Goal: Task Accomplishment & Management: Complete application form

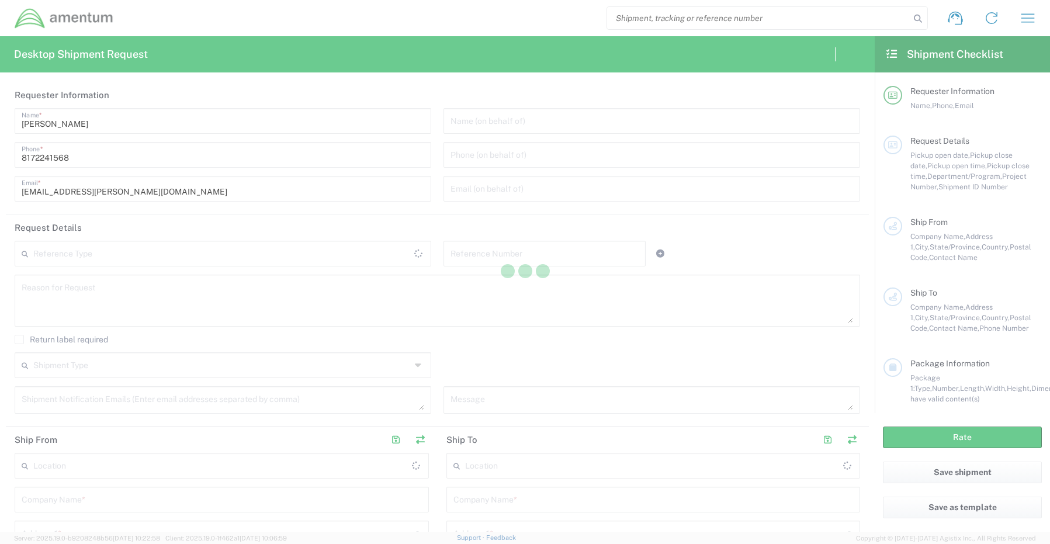
type input "[GEOGRAPHIC_DATA]"
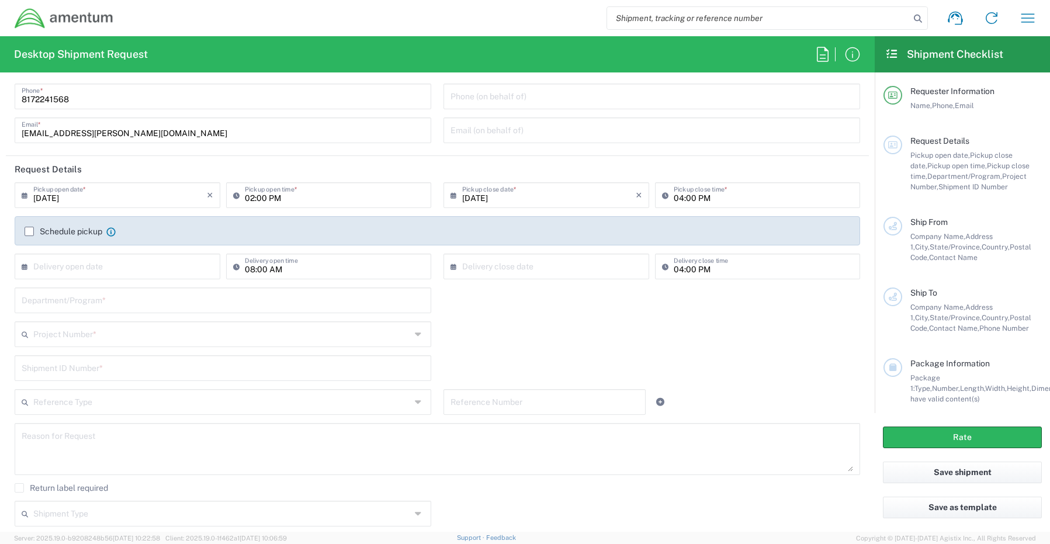
scroll to position [117, 0]
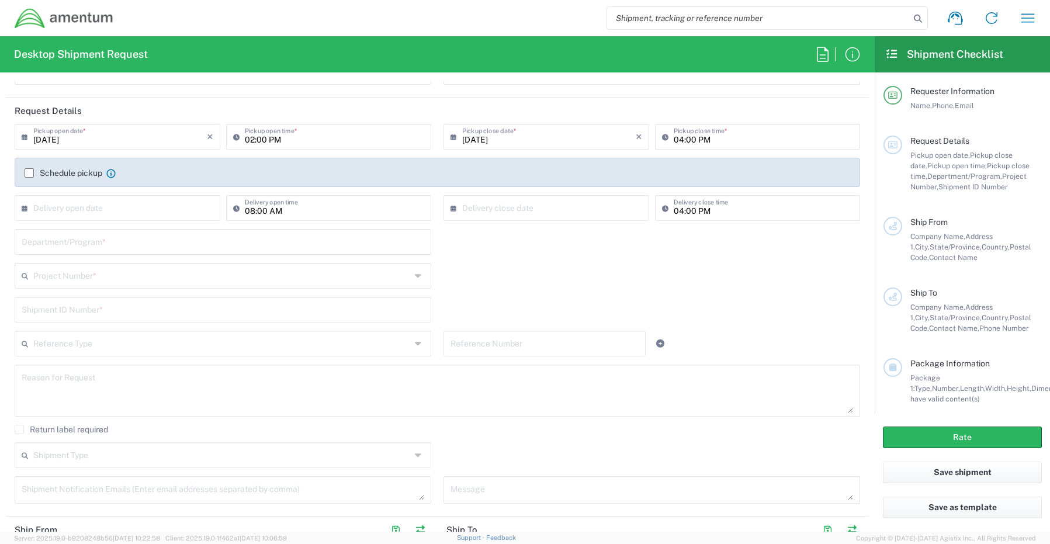
click at [71, 247] on input "text" at bounding box center [223, 241] width 403 height 20
paste input "[PERSON_NAME]"
type input "[PERSON_NAME]"
click at [51, 276] on input "text" at bounding box center [222, 275] width 378 height 20
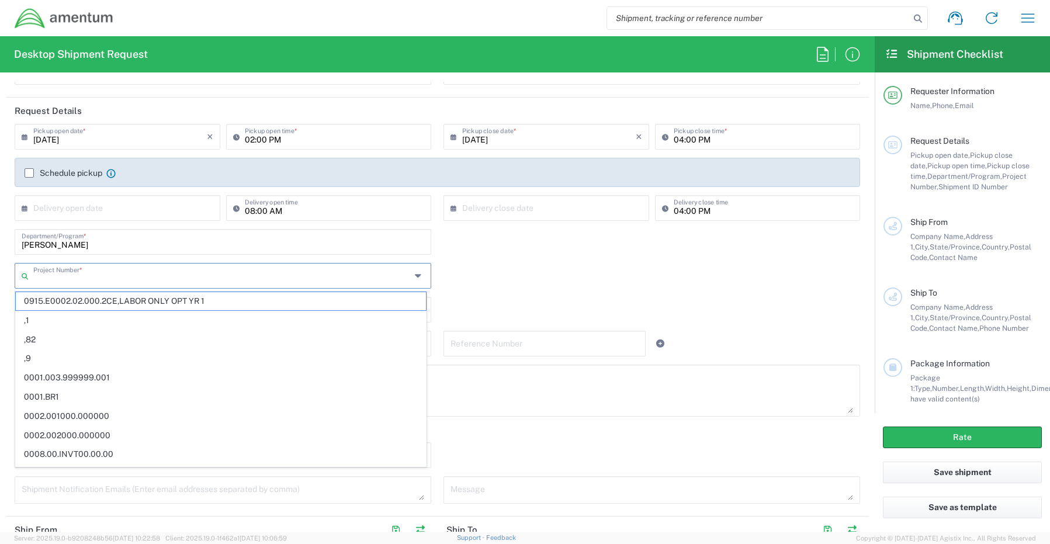
paste input "OVHD.100111.00000"
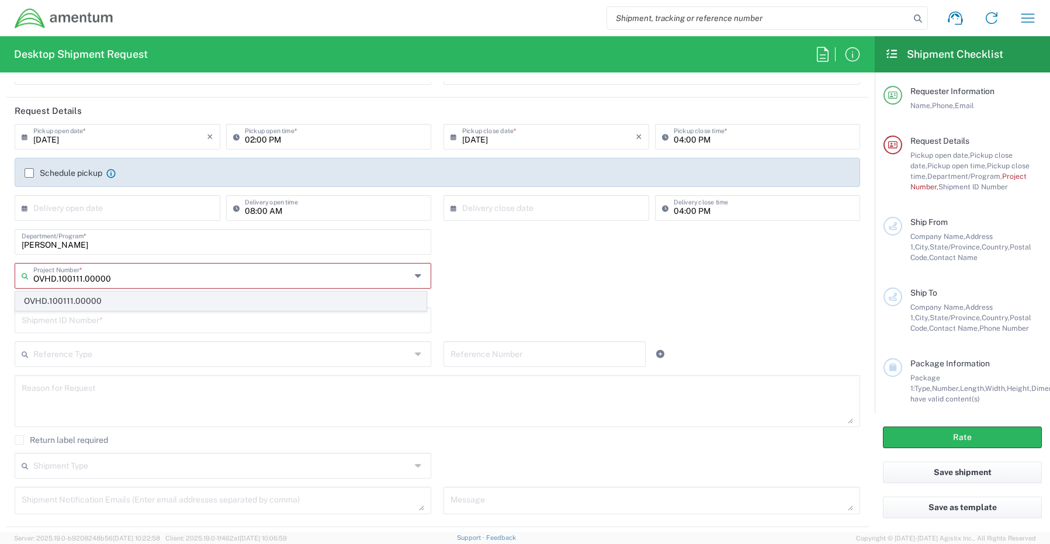
type input "OVHD.100111.00000"
click at [64, 299] on span "OVHD.100111.00000" at bounding box center [221, 301] width 410 height 18
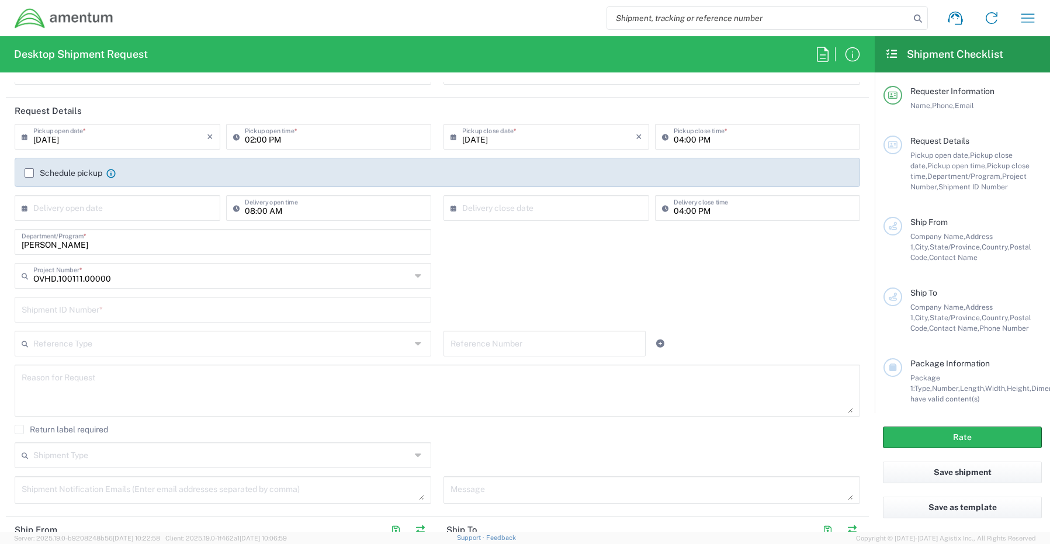
click at [49, 307] on input "text" at bounding box center [223, 309] width 403 height 20
paste input "[PERSON_NAME] - REQ0231497"
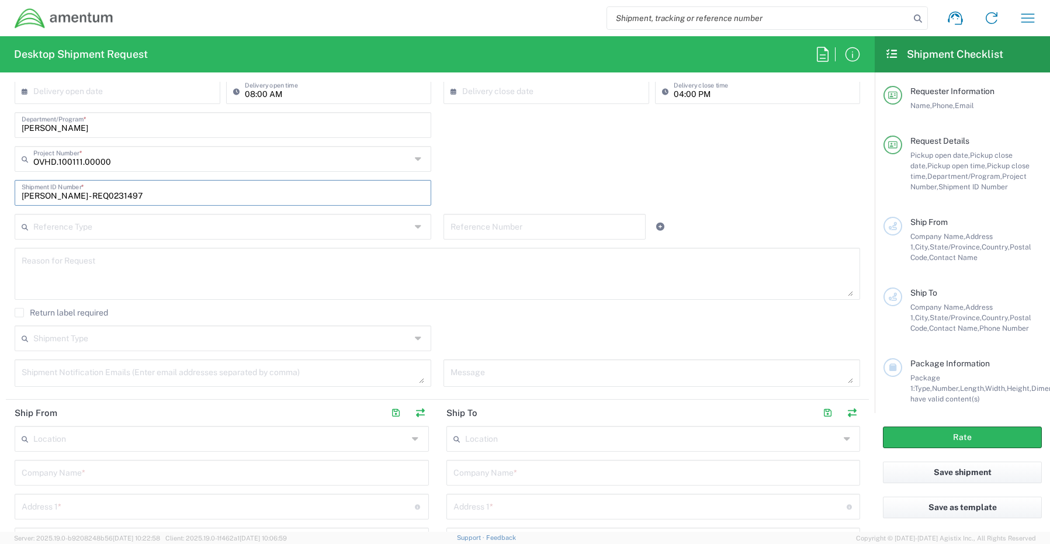
scroll to position [292, 0]
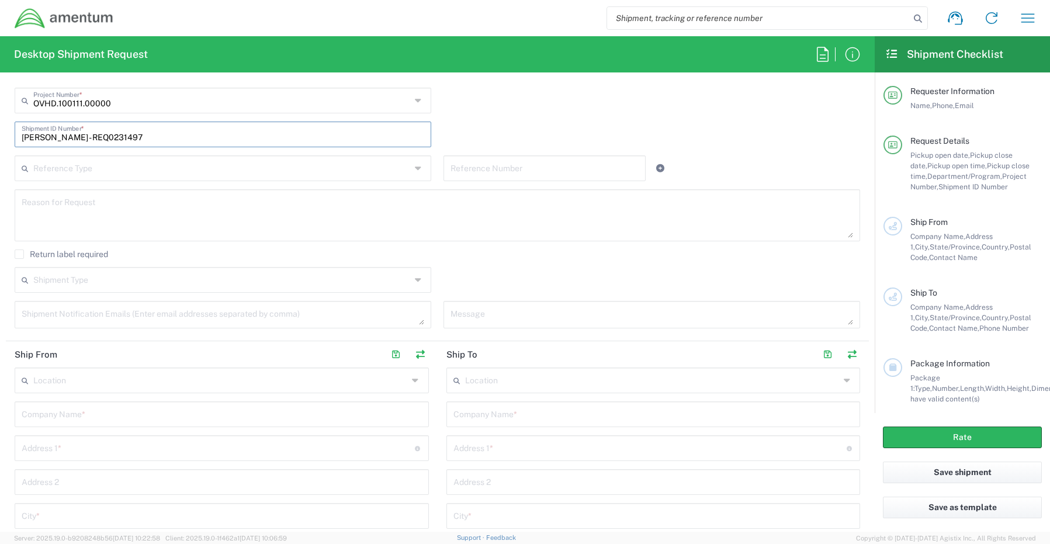
type input "[PERSON_NAME] - REQ0231497"
click at [75, 317] on textarea at bounding box center [223, 314] width 403 height 20
click at [53, 317] on textarea at bounding box center [223, 314] width 403 height 20
paste textarea "[PERSON_NAME][EMAIL_ADDRESS][PERSON_NAME][DOMAIN_NAME]"
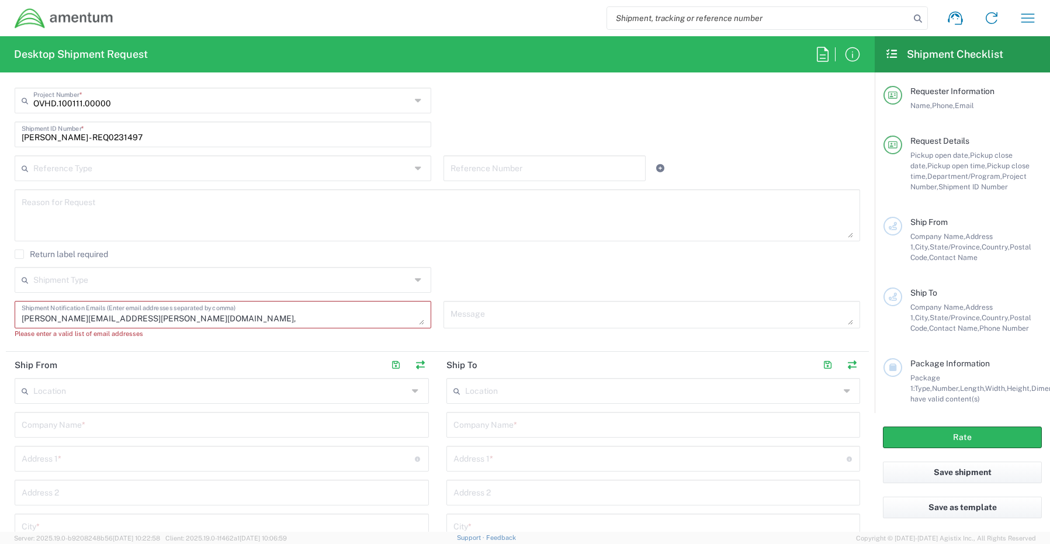
click at [161, 321] on textarea "[PERSON_NAME][EMAIL_ADDRESS][PERSON_NAME][DOMAIN_NAME]," at bounding box center [223, 314] width 403 height 20
type textarea "[PERSON_NAME][EMAIL_ADDRESS][PERSON_NAME][DOMAIN_NAME]"
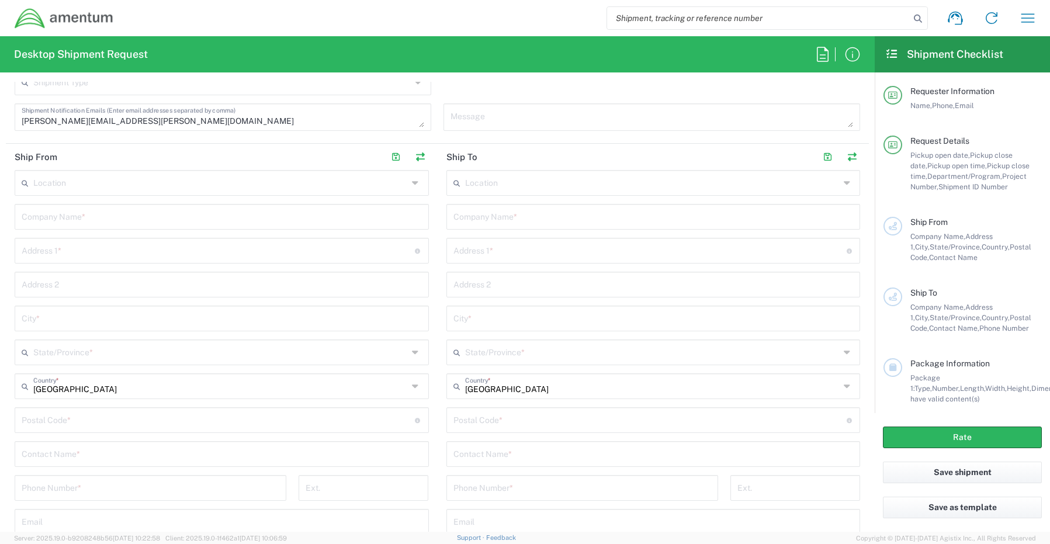
scroll to position [526, 0]
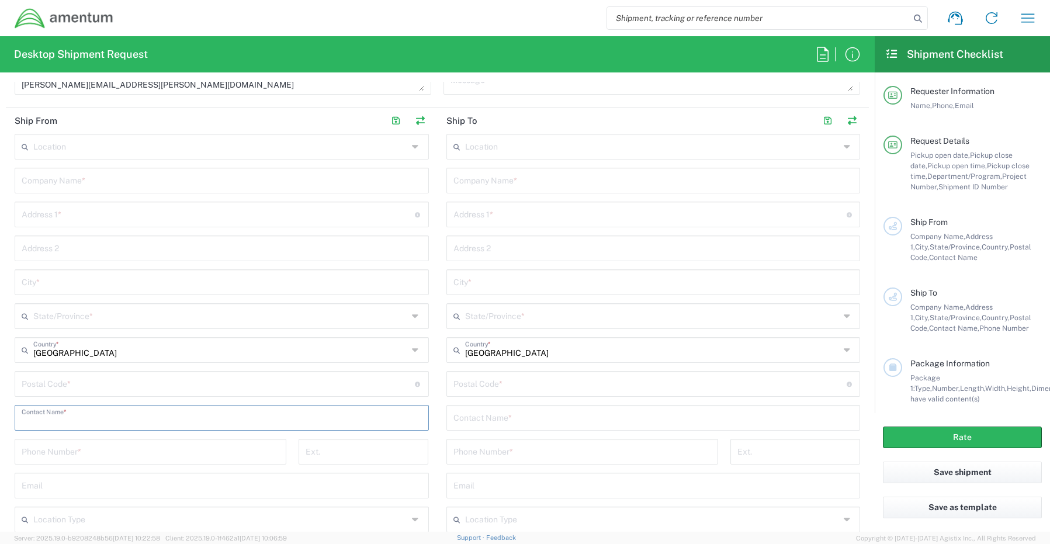
click at [78, 418] on input "text" at bounding box center [222, 417] width 400 height 20
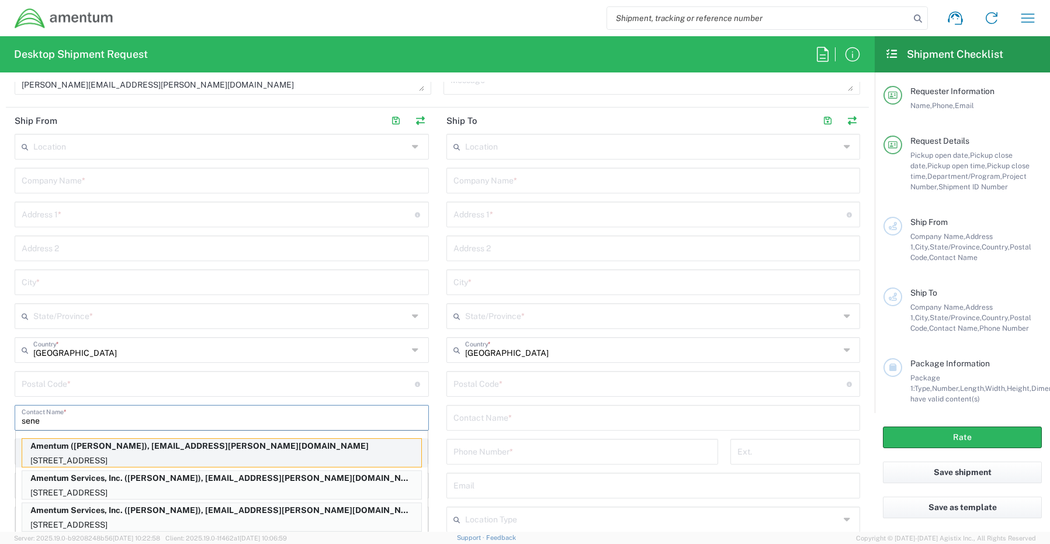
type input "sene"
click at [87, 456] on p "[STREET_ADDRESS]" at bounding box center [221, 460] width 399 height 15
type input "Amentum"
type input "[STREET_ADDRESS]"
type input "[GEOGRAPHIC_DATA]"
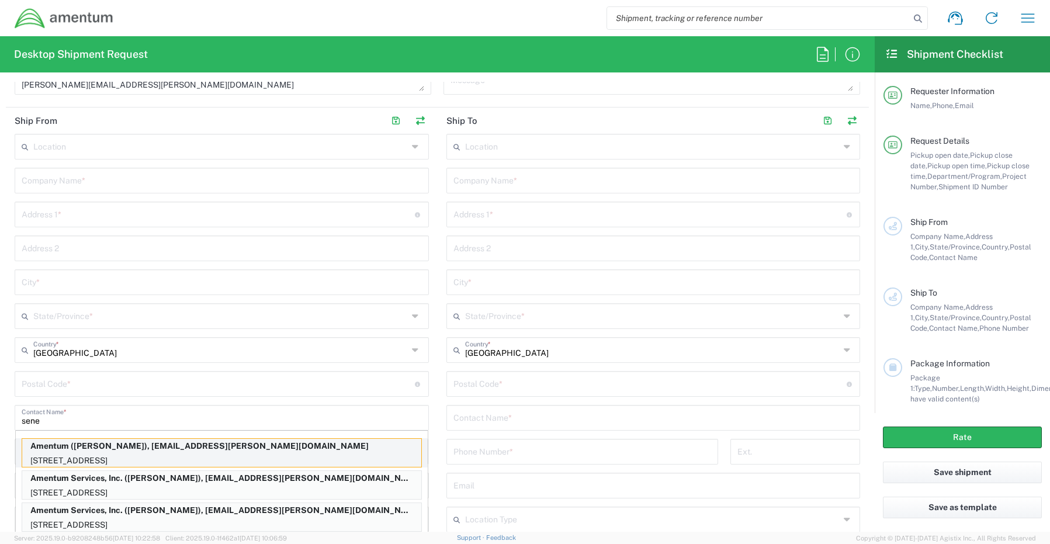
type input "[US_STATE]"
type input "76177"
type input "[PERSON_NAME]"
type input "[PHONE_NUMBER]"
type input "[EMAIL_ADDRESS][PERSON_NAME][DOMAIN_NAME]"
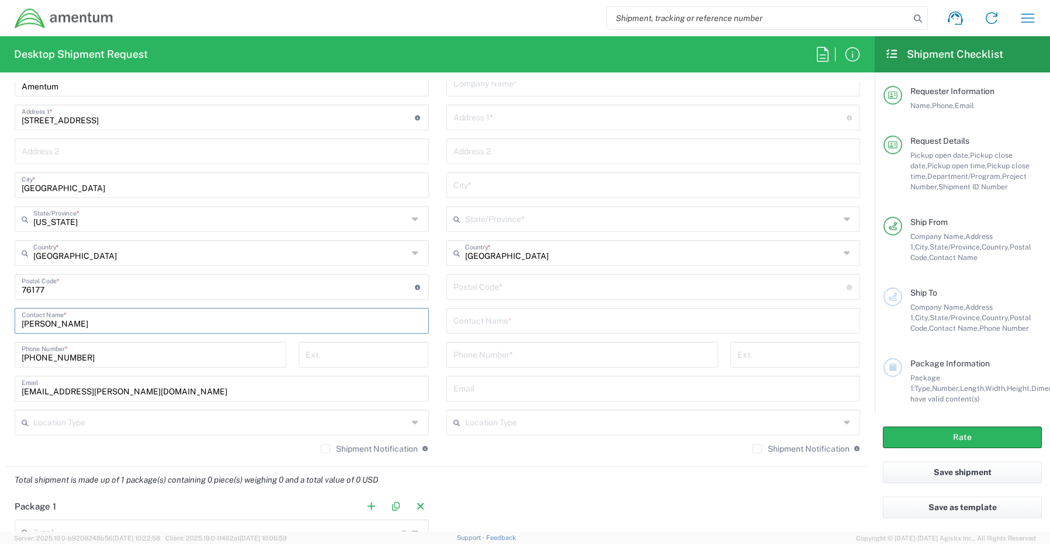
scroll to position [643, 0]
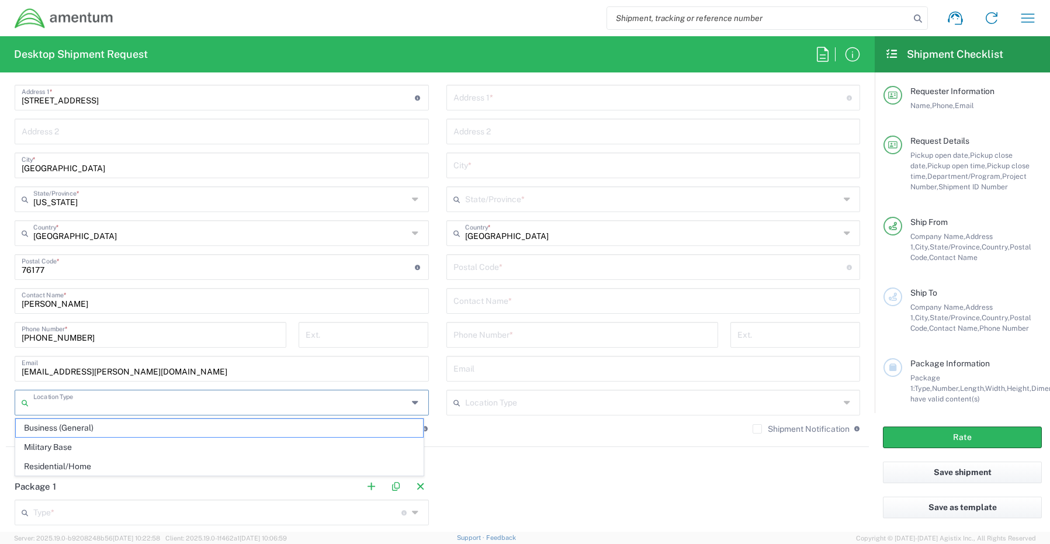
click at [60, 407] on input "text" at bounding box center [220, 402] width 375 height 20
click at [49, 430] on span "Business (General)" at bounding box center [219, 428] width 407 height 18
type input "Business (General)"
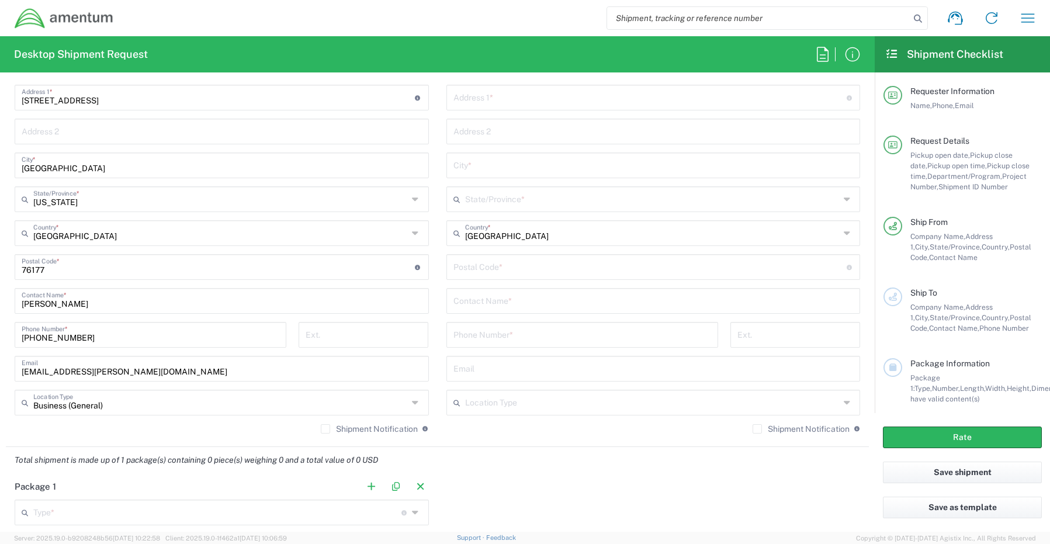
click at [325, 432] on label "Shipment Notification" at bounding box center [369, 428] width 97 height 9
click at [325, 429] on input "Shipment Notification" at bounding box center [325, 429] width 0 height 0
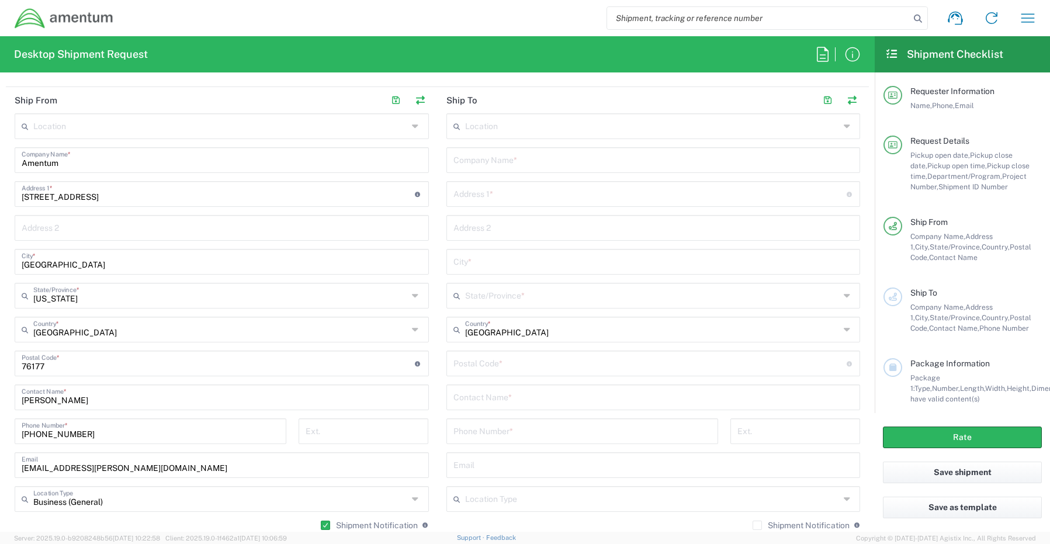
scroll to position [526, 0]
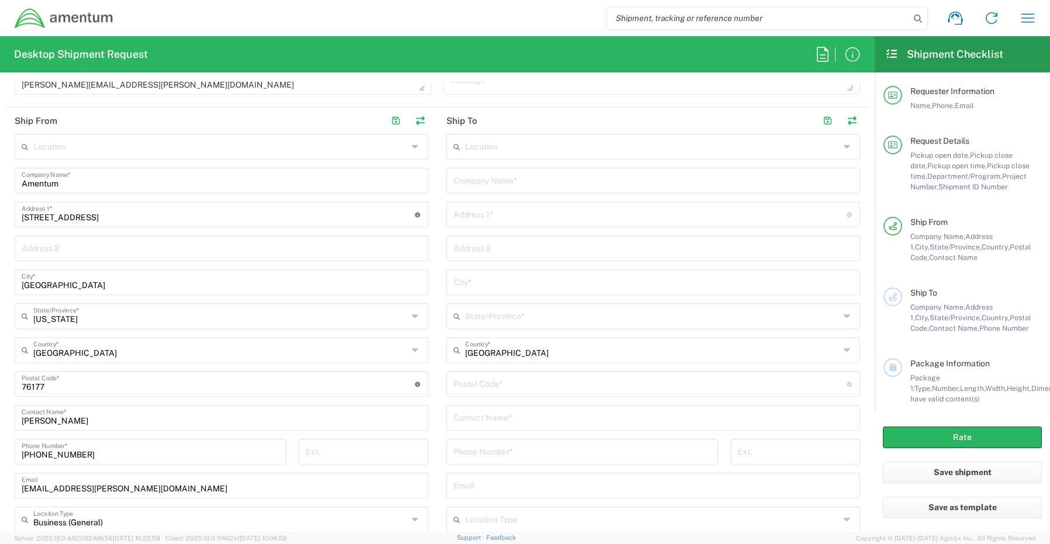
click at [518, 181] on input "text" at bounding box center [653, 179] width 400 height 20
paste input "Amentum"
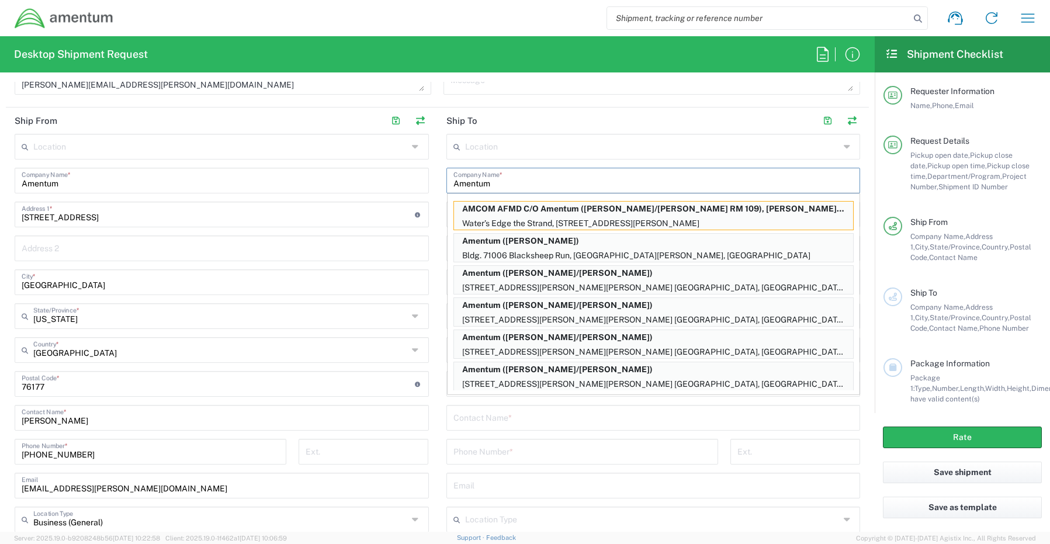
type input "Amentum"
click at [500, 488] on input "text" at bounding box center [653, 485] width 400 height 20
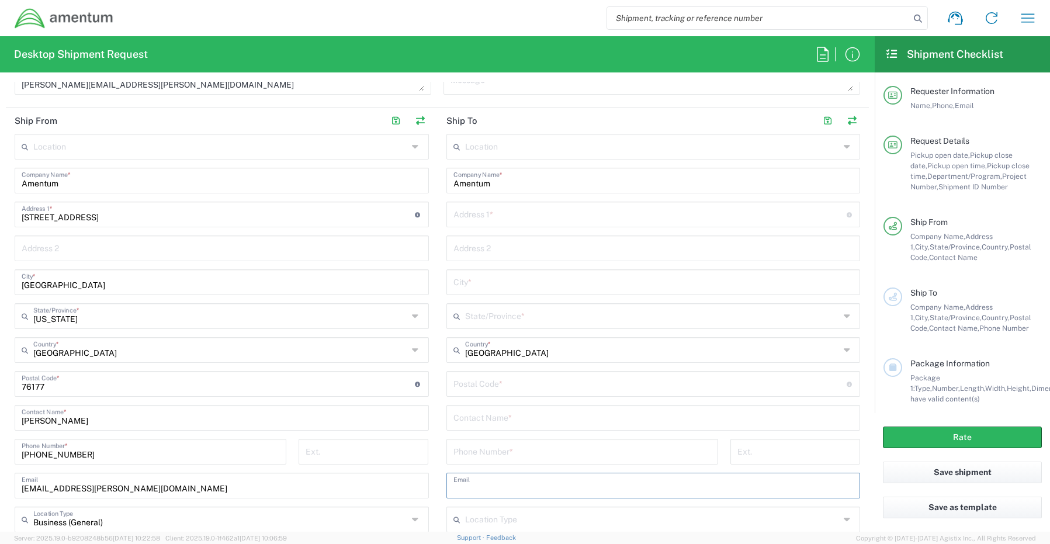
paste input "[PERSON_NAME][EMAIL_ADDRESS][PERSON_NAME][DOMAIN_NAME]"
type input "[PERSON_NAME][EMAIL_ADDRESS][PERSON_NAME][DOMAIN_NAME]"
click at [484, 220] on input "text" at bounding box center [649, 213] width 393 height 20
paste input "[STREET_ADDRESS]"
drag, startPoint x: 573, startPoint y: 216, endPoint x: 529, endPoint y: 217, distance: 43.8
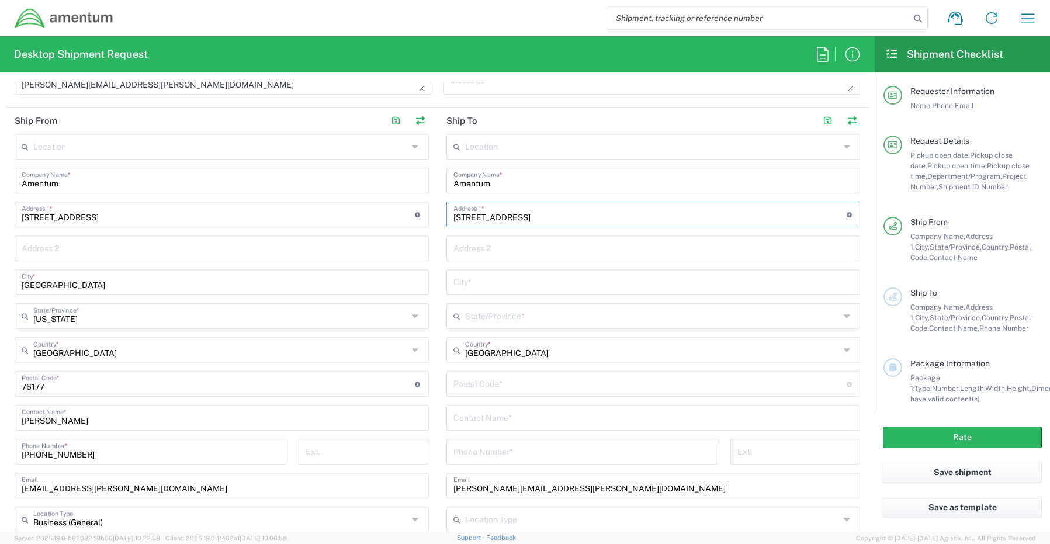
click at [529, 217] on input "[STREET_ADDRESS]" at bounding box center [649, 213] width 393 height 20
type input "[STREET_ADDRESS]"
click at [511, 249] on input "text" at bounding box center [653, 247] width 400 height 20
paste input "Suite 503"
type input "Suite 503"
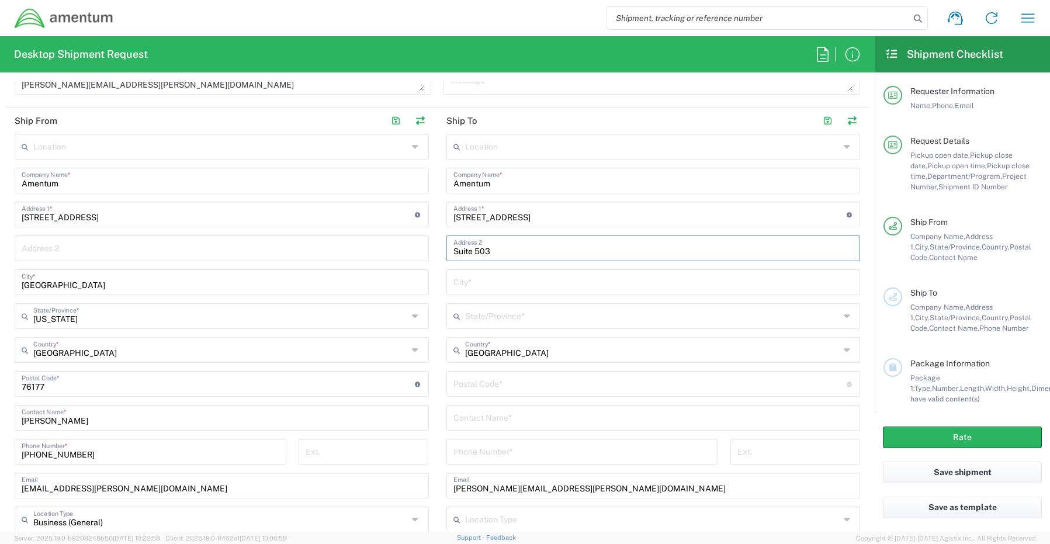
click at [583, 216] on input "[STREET_ADDRESS]" at bounding box center [649, 213] width 393 height 20
type input "[STREET_ADDRESS]"
click at [484, 283] on input "text" at bounding box center [653, 281] width 400 height 20
paste input "Aiea"
type input "Aiea"
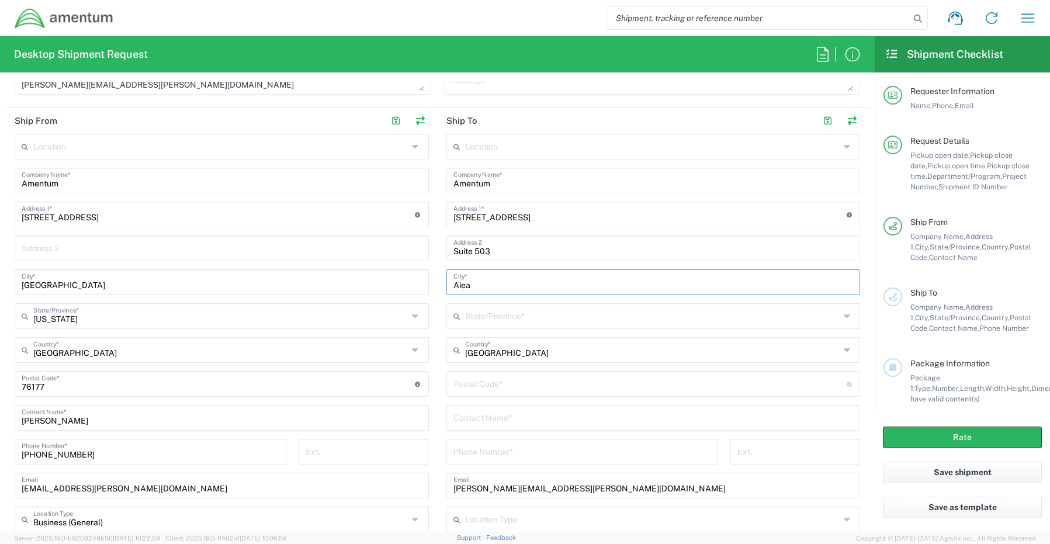
click at [472, 317] on input "text" at bounding box center [652, 315] width 375 height 20
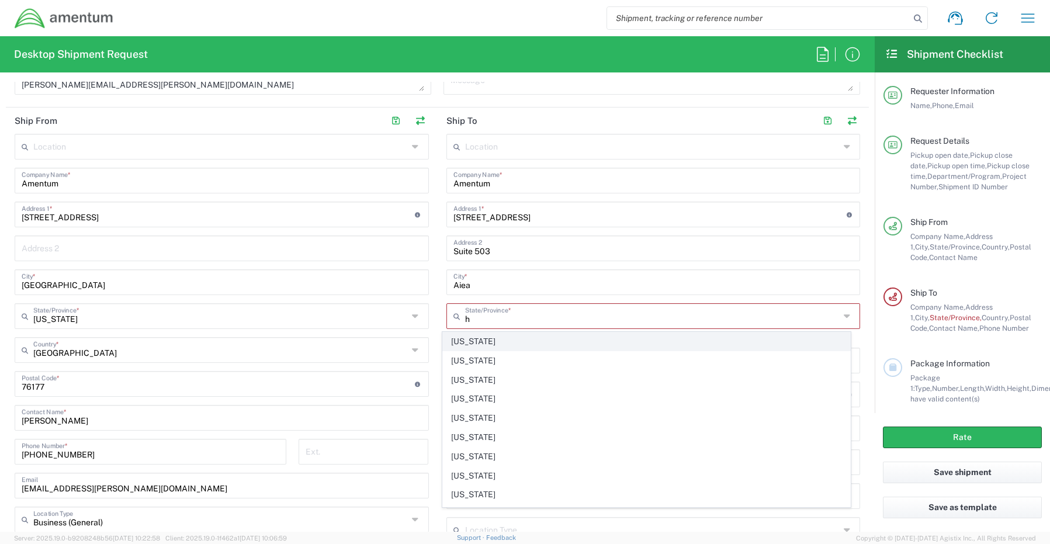
click at [495, 342] on span "[US_STATE]" at bounding box center [646, 342] width 407 height 18
type input "[US_STATE]"
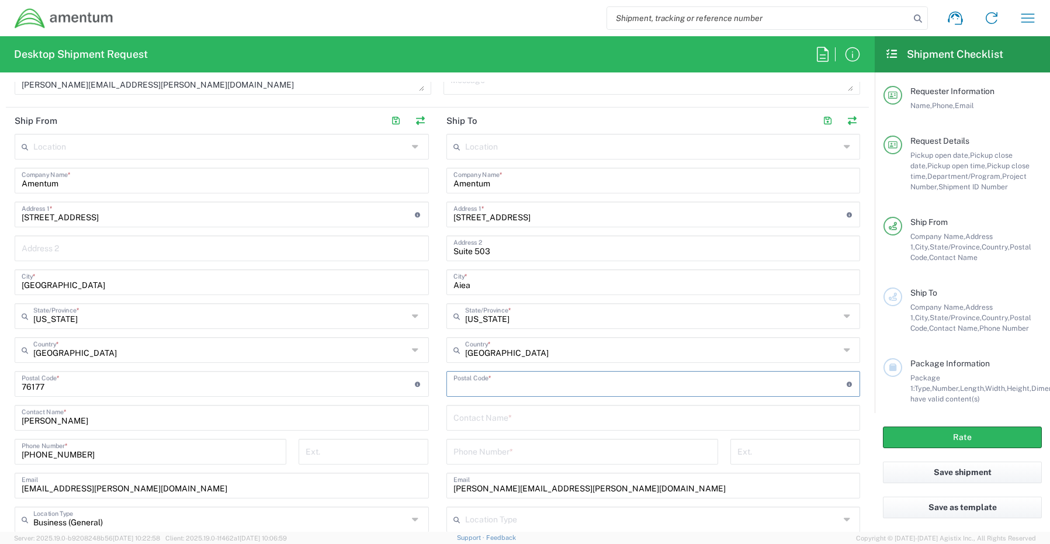
click at [479, 381] on input "undefined" at bounding box center [649, 383] width 393 height 20
paste input "96701"
type input "96701"
click at [483, 417] on input "text" at bounding box center [653, 417] width 400 height 20
paste input "[PERSON_NAME]"
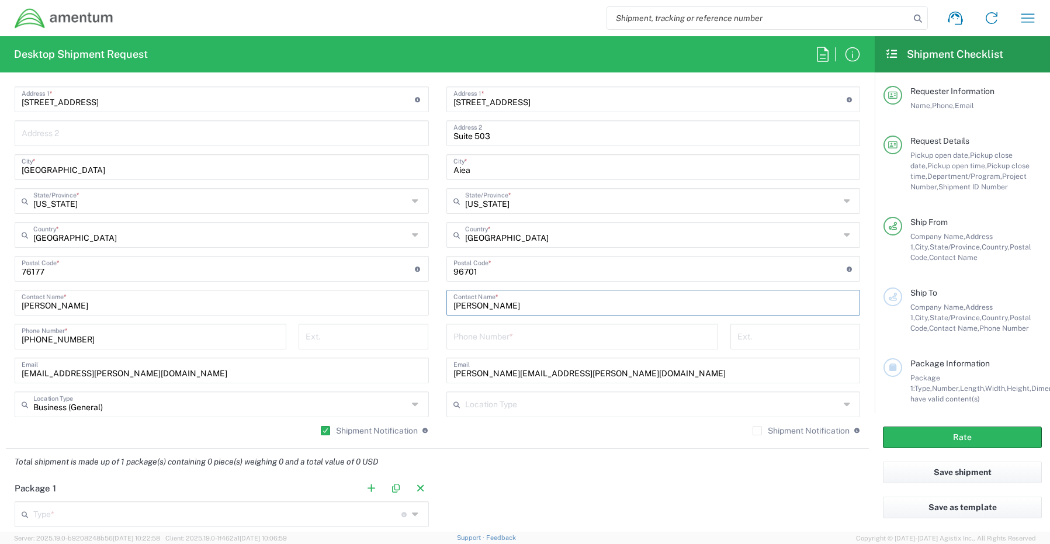
scroll to position [643, 0]
type input "[PERSON_NAME]"
click at [470, 333] on input "tel" at bounding box center [582, 334] width 258 height 20
paste input "[PHONE_NUMBER]"
type input "[PHONE_NUMBER]"
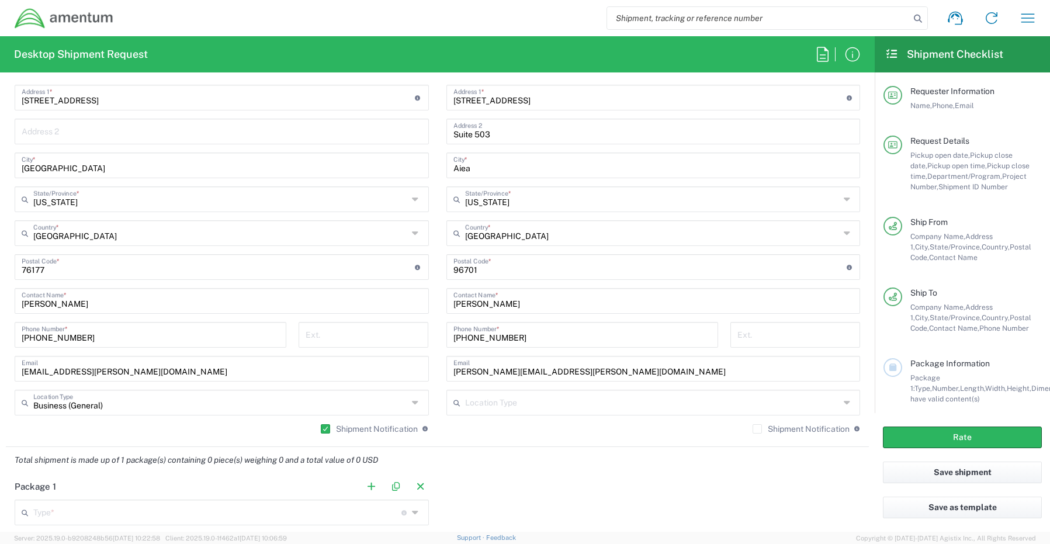
click at [753, 428] on label "Shipment Notification" at bounding box center [801, 428] width 97 height 9
click at [757, 429] on input "Shipment Notification" at bounding box center [757, 429] width 0 height 0
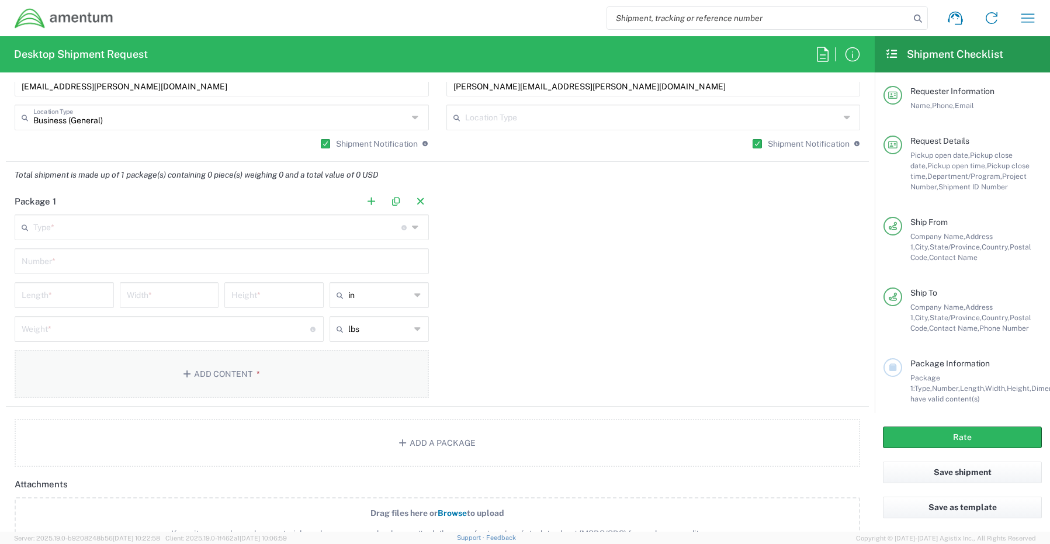
scroll to position [935, 0]
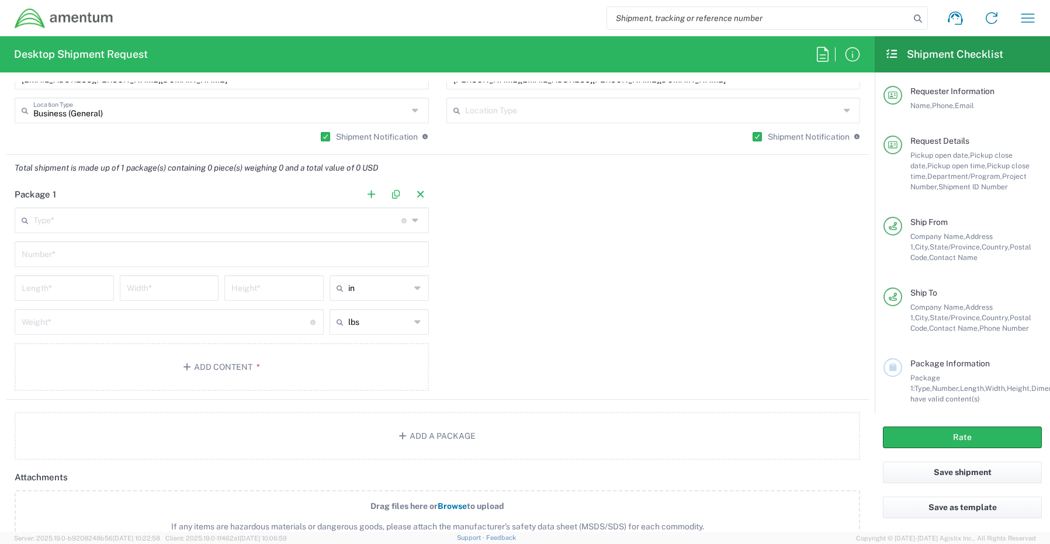
click at [62, 218] on input "text" at bounding box center [217, 219] width 368 height 20
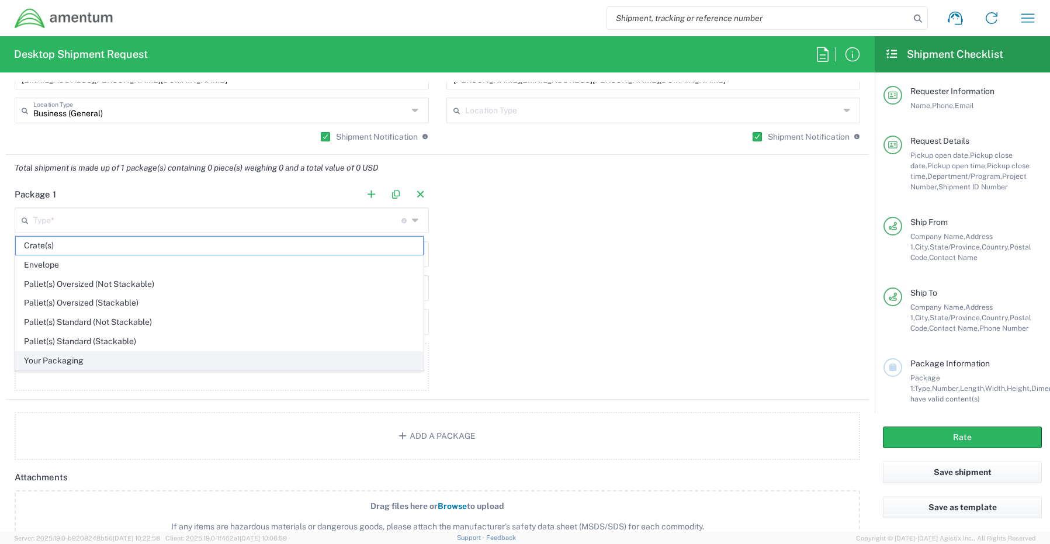
click at [54, 359] on span "Your Packaging" at bounding box center [219, 361] width 407 height 18
type input "Your Packaging"
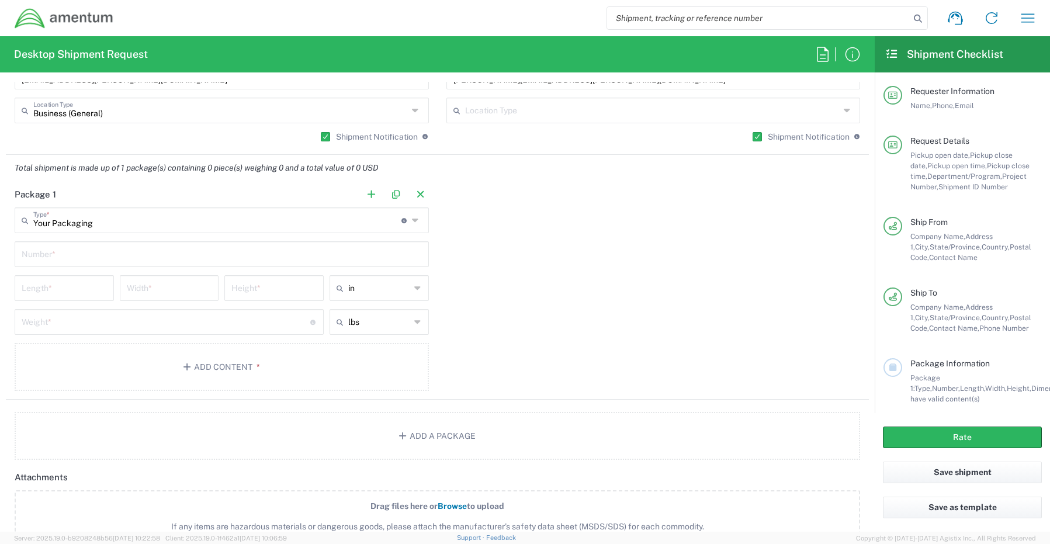
click at [111, 256] on input "text" at bounding box center [222, 253] width 400 height 20
type input "1"
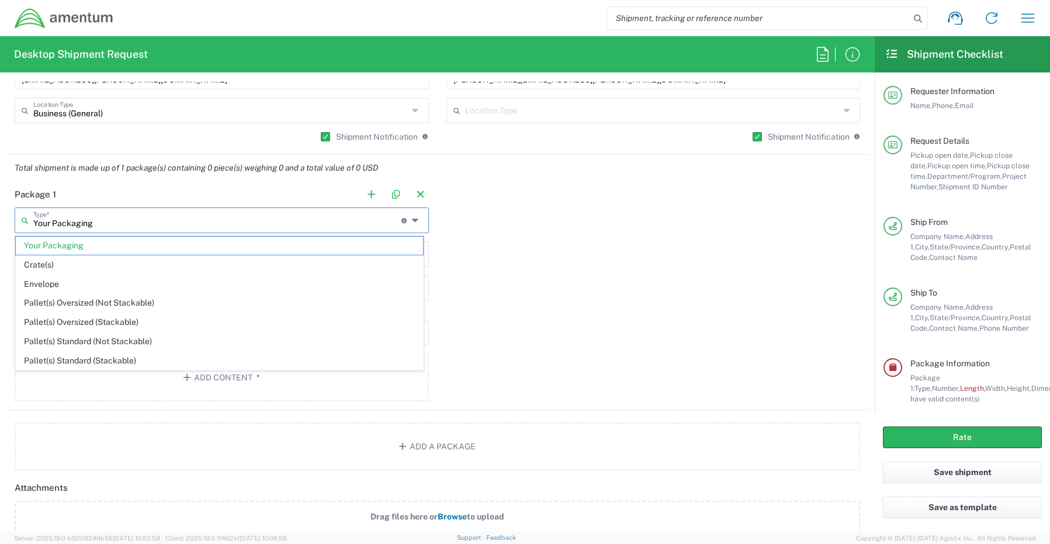
click at [104, 223] on input "Your Packaging" at bounding box center [217, 219] width 368 height 20
click at [61, 288] on span "Envelope" at bounding box center [219, 284] width 407 height 18
type input "Envelope"
type input "9.5"
type input "12.5"
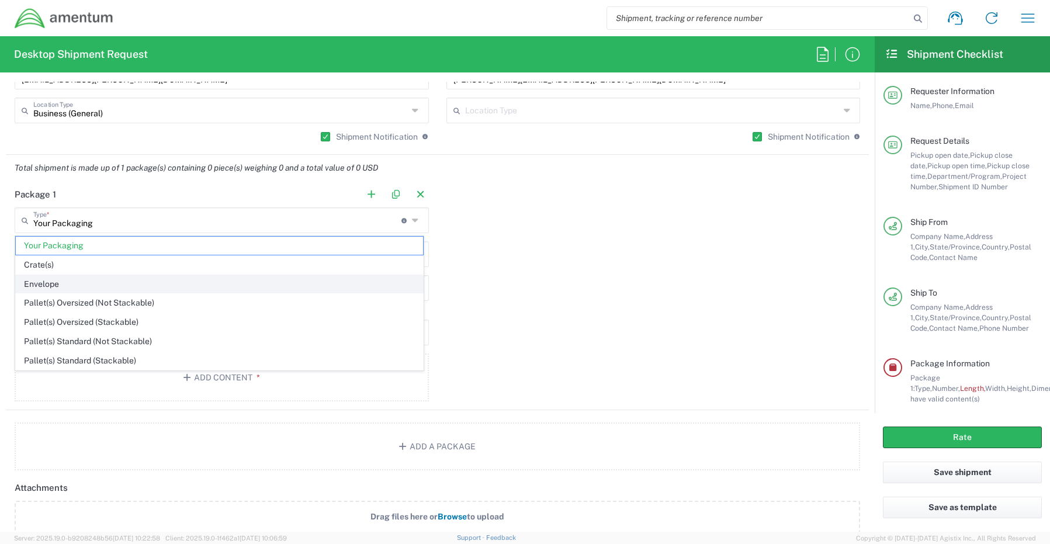
type input "0.25"
type input "1"
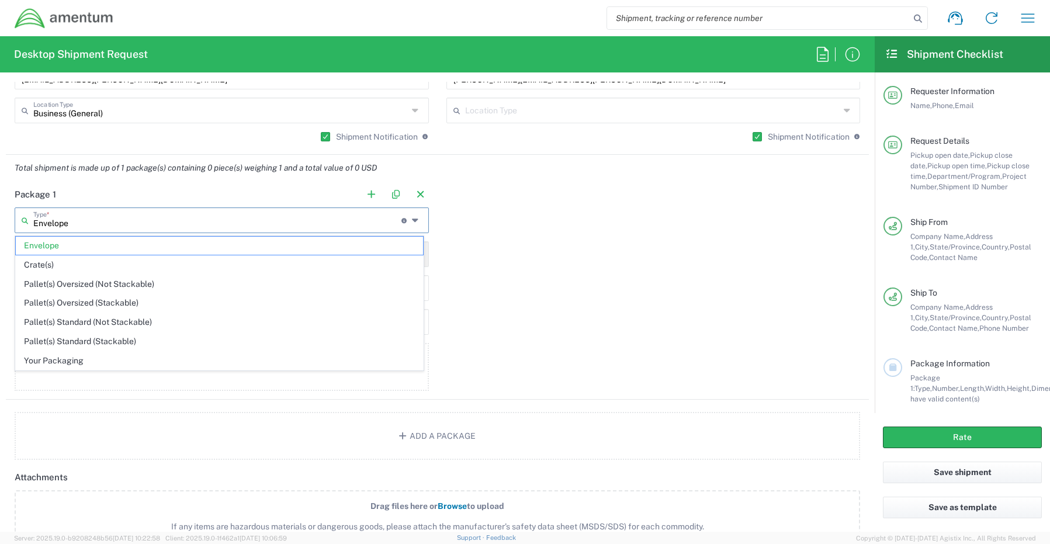
click at [86, 218] on input "Envelope" at bounding box center [217, 219] width 368 height 20
click at [61, 356] on span "Your Packaging" at bounding box center [219, 361] width 407 height 18
type input "Your Packaging"
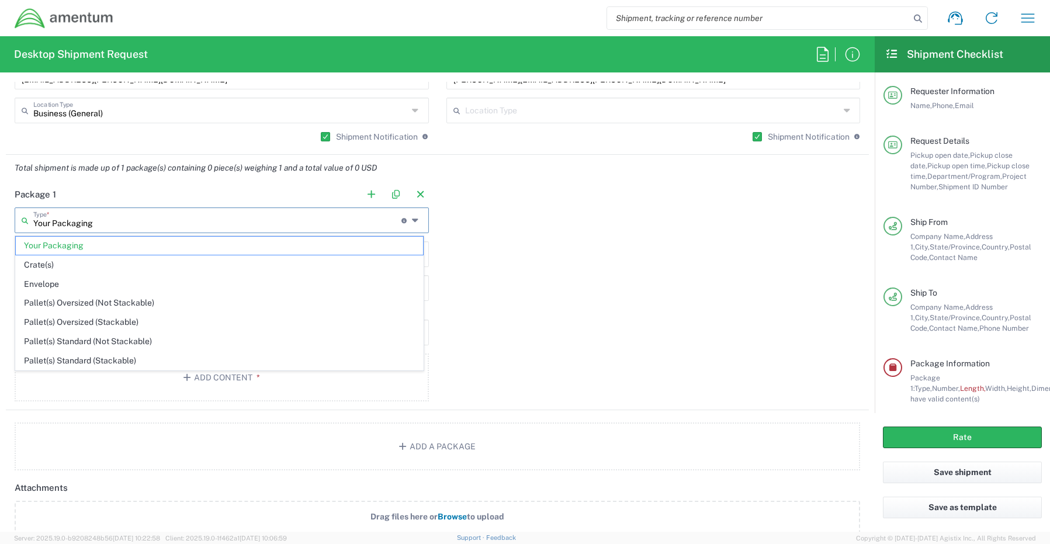
click at [96, 224] on input "Your Packaging" at bounding box center [217, 219] width 368 height 20
click at [57, 285] on span "Envelope" at bounding box center [219, 284] width 407 height 18
type input "Envelope"
type input "9.5"
type input "12.5"
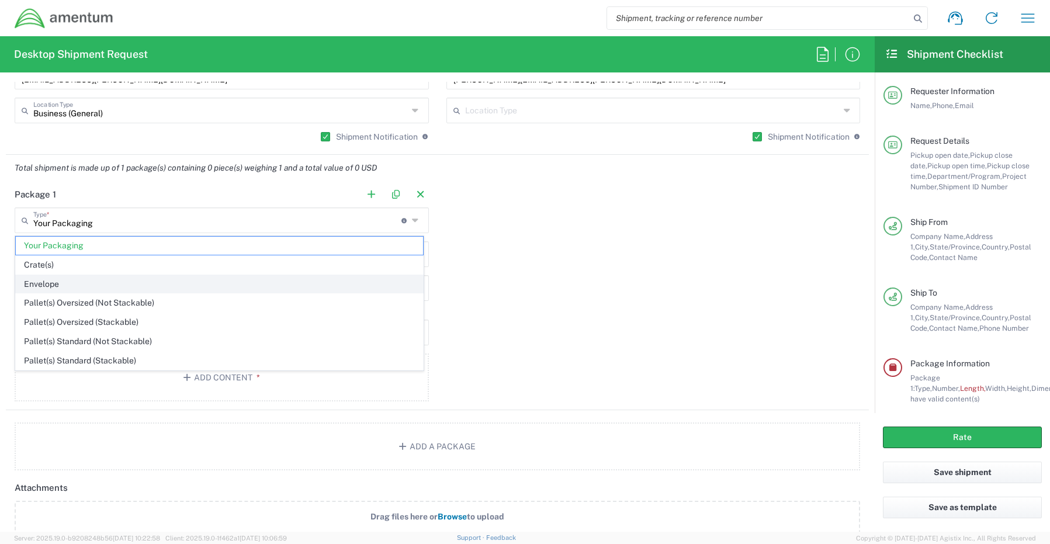
type input "0.25"
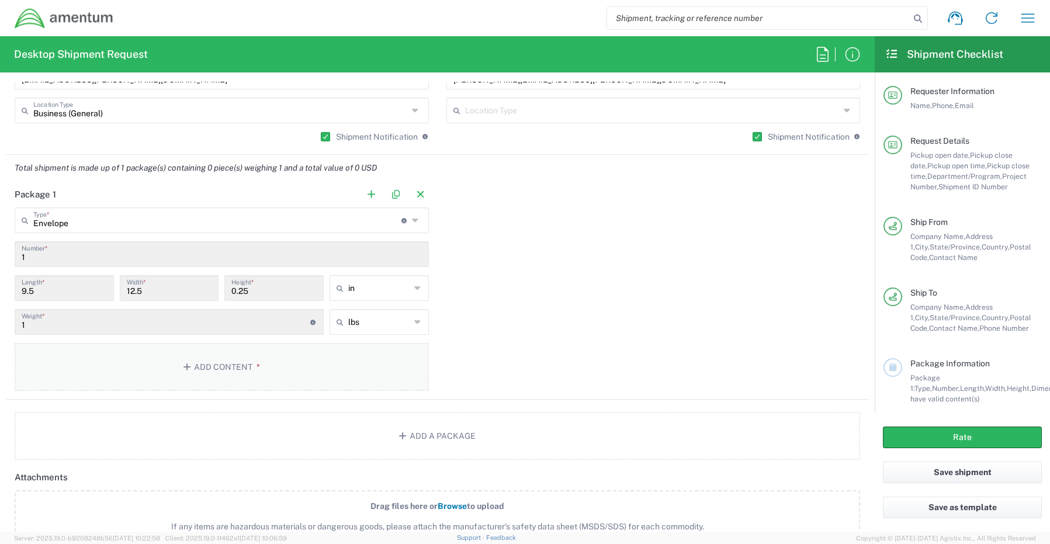
click at [197, 364] on button "Add Content *" at bounding box center [222, 367] width 414 height 48
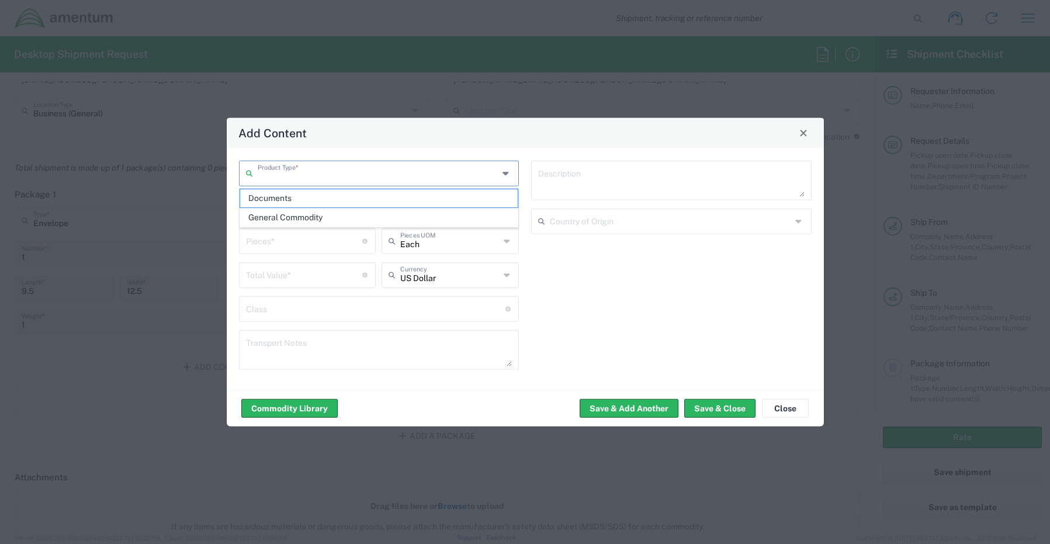
click at [306, 176] on input "text" at bounding box center [378, 172] width 241 height 20
click at [294, 216] on span "General Commodity" at bounding box center [379, 218] width 278 height 18
type input "General Commodity"
click at [278, 207] on input "text" at bounding box center [379, 206] width 266 height 20
paste input "MFA Token – SCTASK0251075 Safe ID – SN: 102601253322"
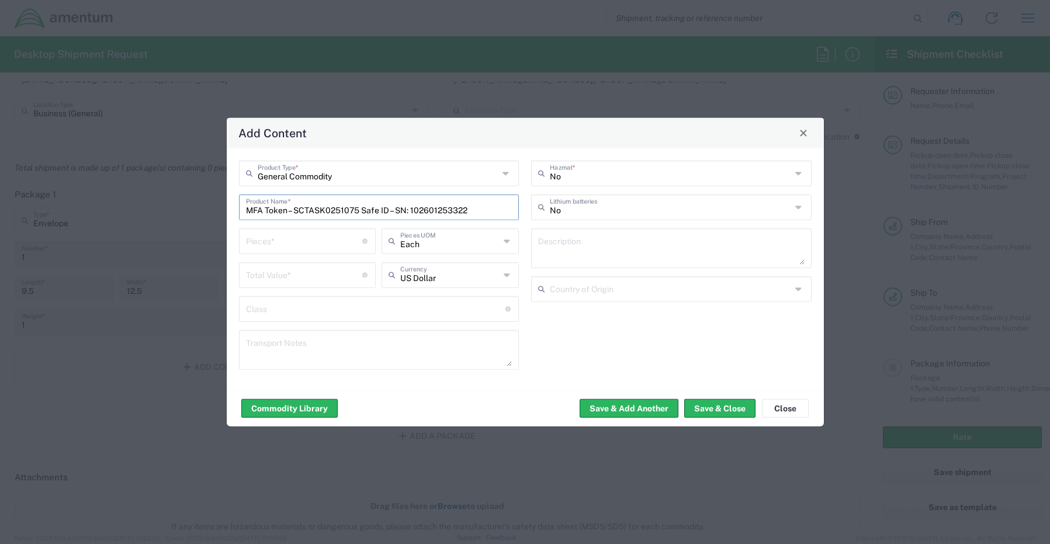
type input "MFA Token – SCTASK0251075 Safe ID – SN: 102601253322"
type input "1"
type input "Each"
type input "25.00"
click at [592, 210] on input "text" at bounding box center [670, 206] width 241 height 20
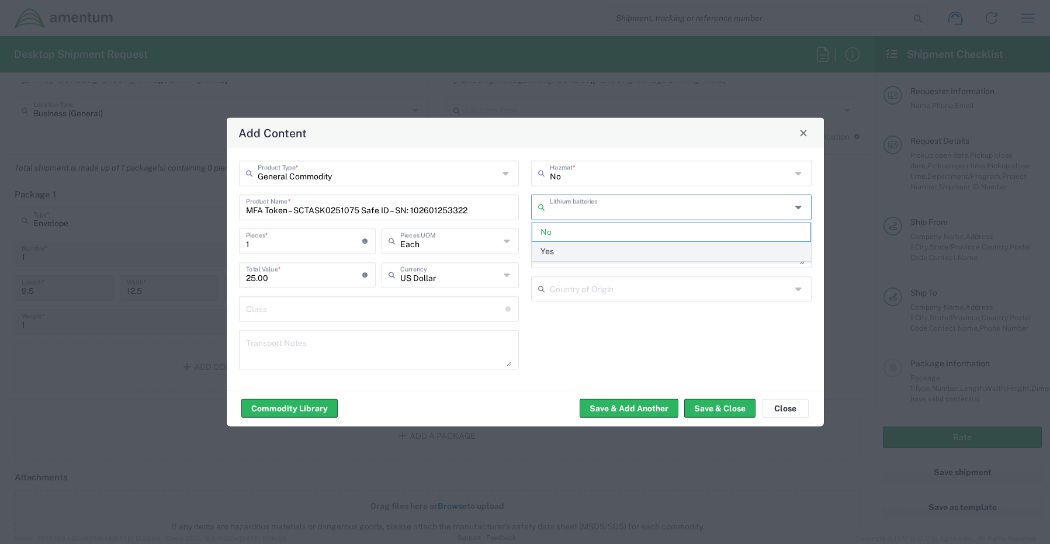
click at [569, 250] on span "Yes" at bounding box center [671, 252] width 278 height 18
type input "Yes"
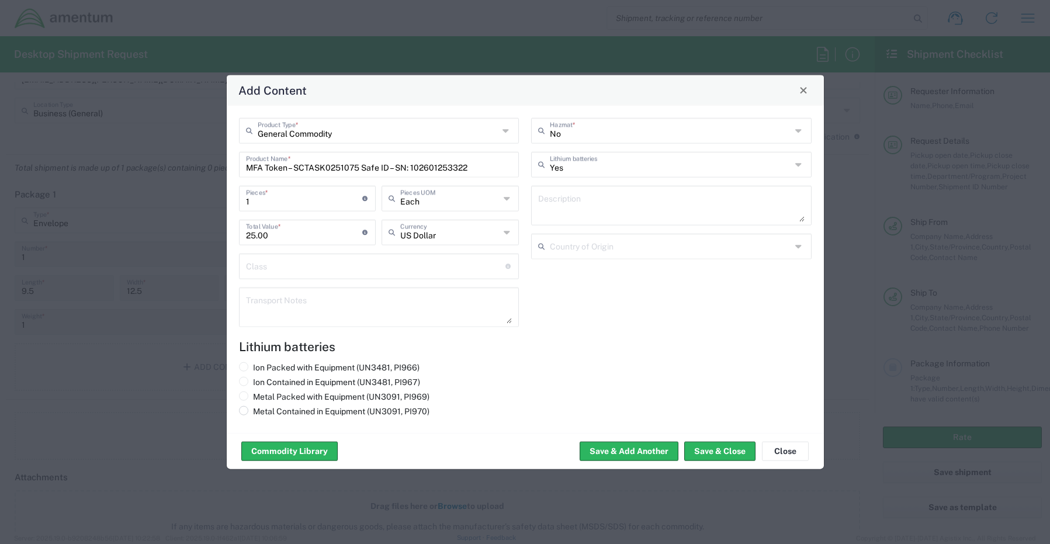
click at [252, 416] on label "Metal Contained in Equipment (UN3091, PI970)" at bounding box center [334, 411] width 191 height 11
click at [253, 413] on input "Metal Contained in Equipment (UN3091, PI970)" at bounding box center [257, 410] width 8 height 8
radio input "true"
click at [704, 447] on button "Save & Close" at bounding box center [719, 451] width 71 height 19
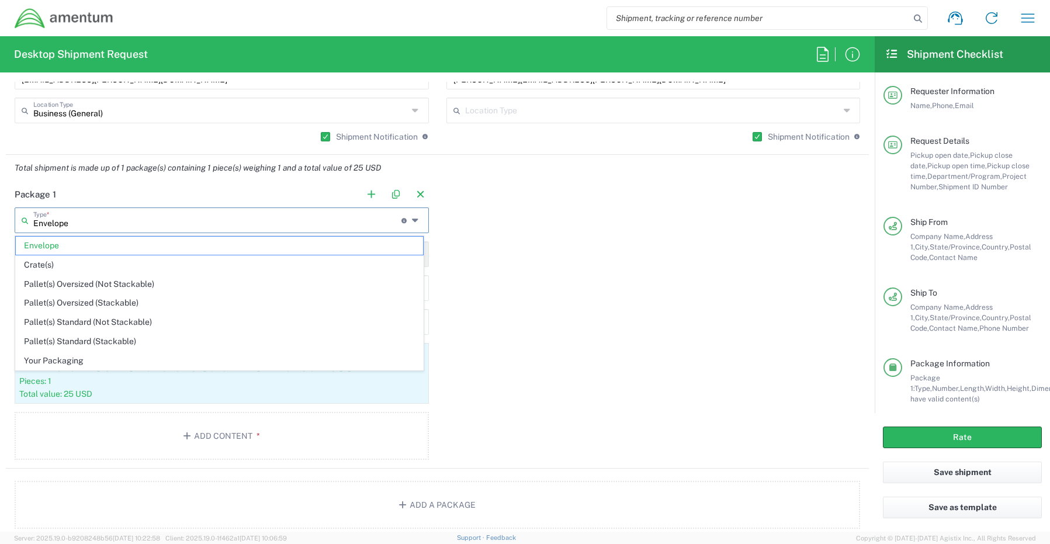
click at [72, 218] on input "Envelope" at bounding box center [217, 219] width 368 height 20
click at [57, 362] on span "Your Packaging" at bounding box center [219, 361] width 407 height 18
type input "Your Packaging"
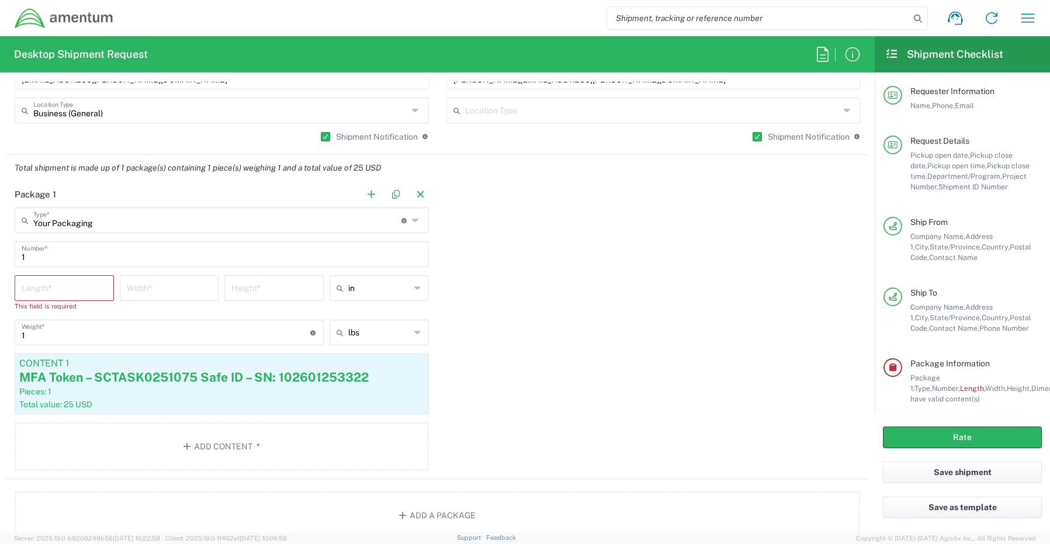
click at [104, 221] on input "Your Packaging" at bounding box center [217, 219] width 368 height 20
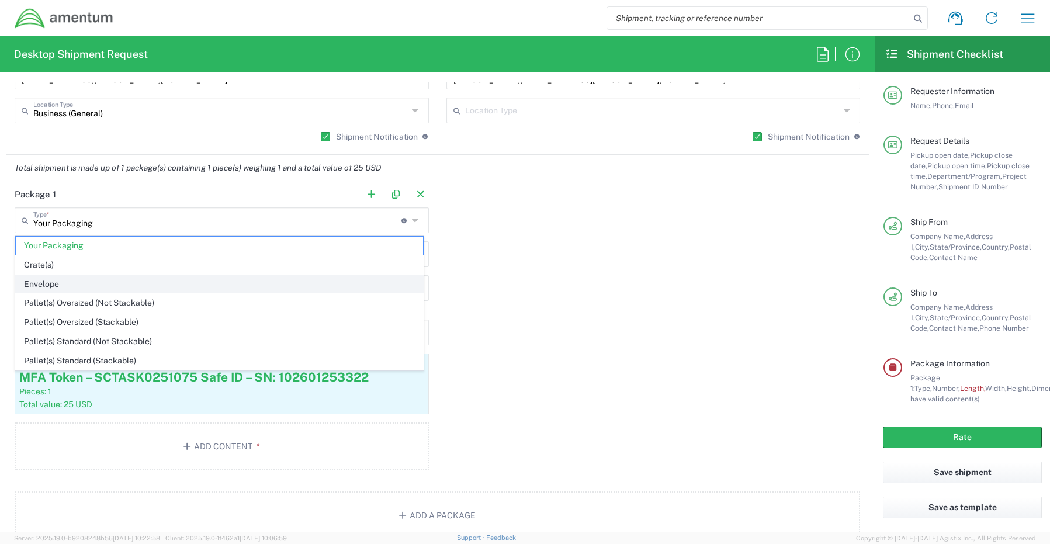
click at [57, 278] on span "Envelope" at bounding box center [219, 284] width 407 height 18
type input "Envelope"
type input "9.5"
type input "12.5"
type input "0.25"
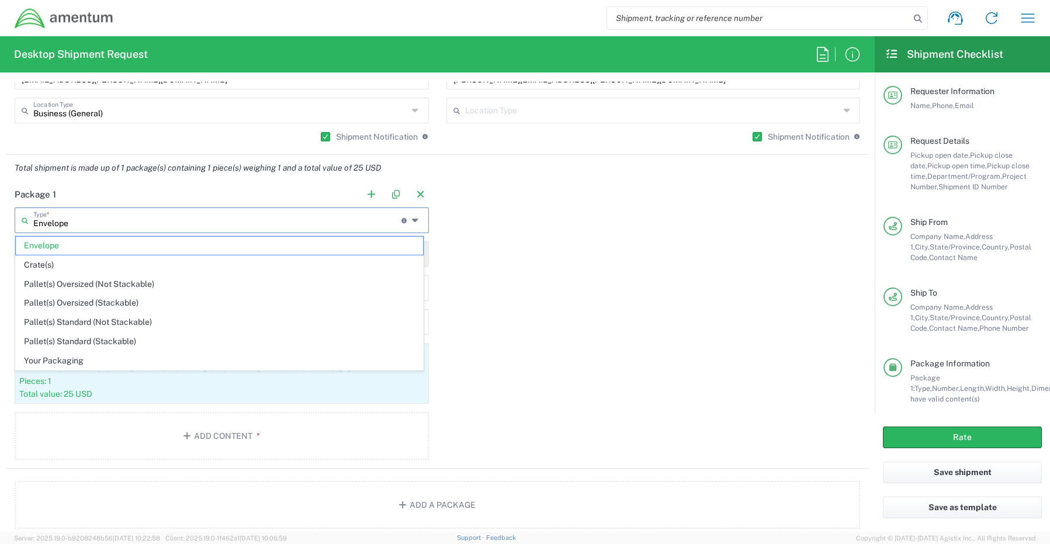
click at [54, 220] on input "Envelope" at bounding box center [217, 219] width 368 height 20
click at [63, 364] on span "Your Packaging" at bounding box center [219, 361] width 407 height 18
type input "Your Packaging"
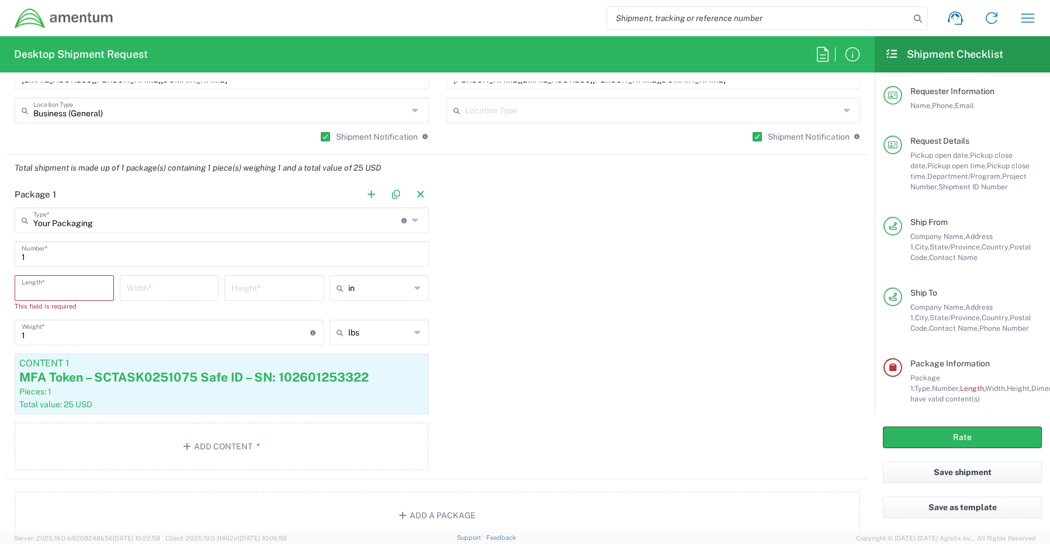
click at [61, 293] on input "number" at bounding box center [64, 287] width 85 height 20
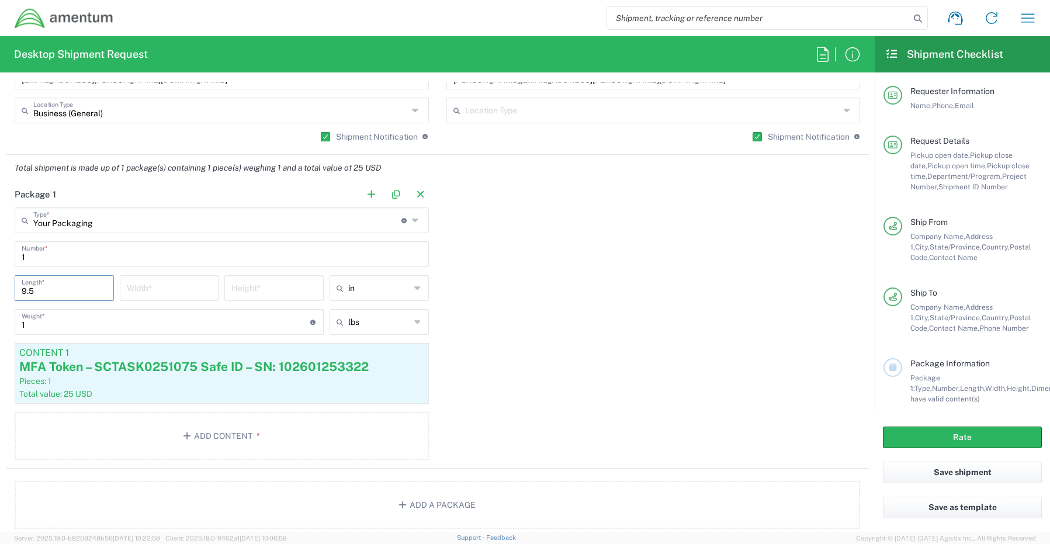
type input "9.5"
type input "12.5"
type input ".25"
type input "in"
type input "1.0"
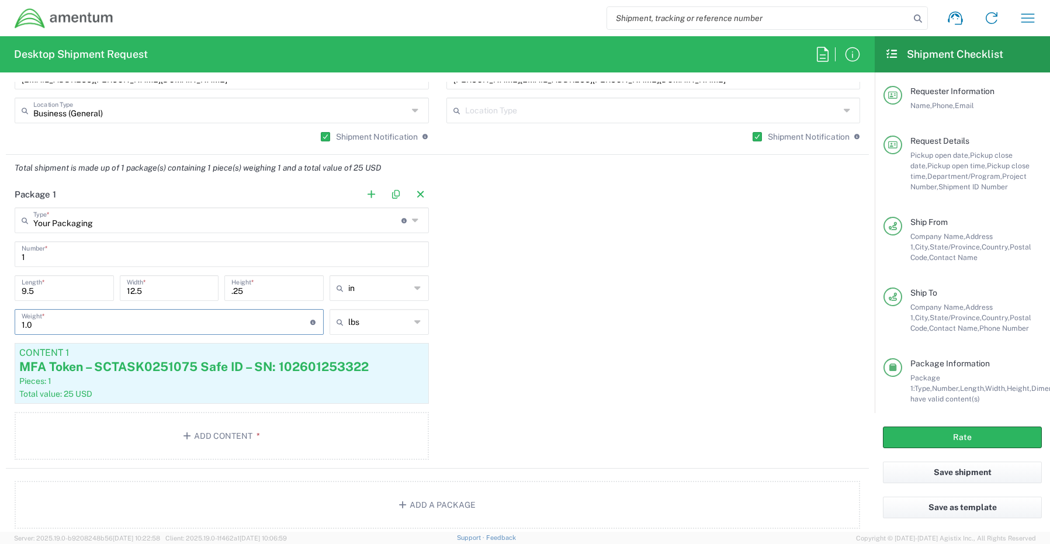
click at [711, 306] on div "Package 1 Your Packaging Type * Material used to package goods Envelope Crate(s…" at bounding box center [437, 325] width 863 height 288
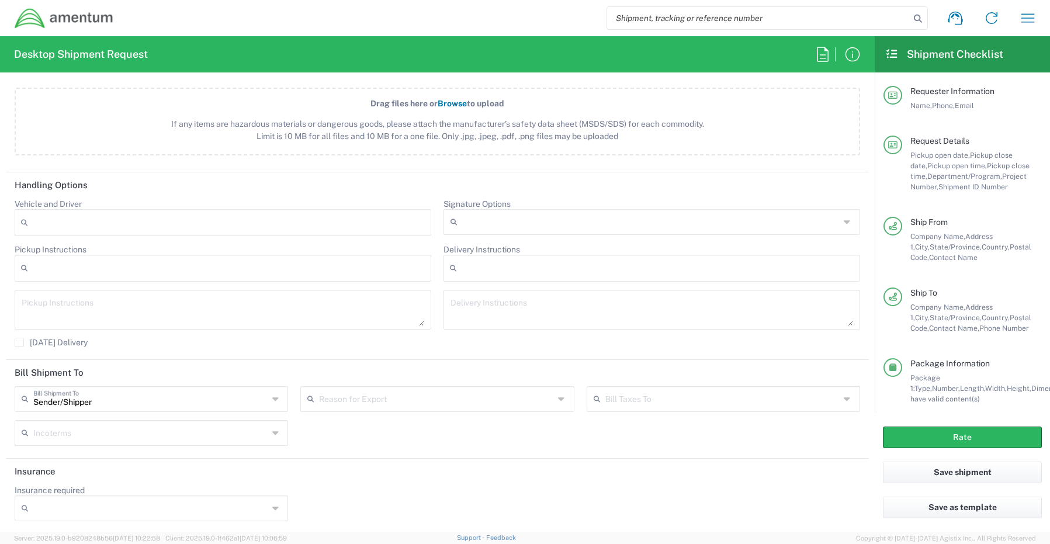
scroll to position [1409, 0]
click at [944, 441] on button "Rate" at bounding box center [962, 438] width 159 height 22
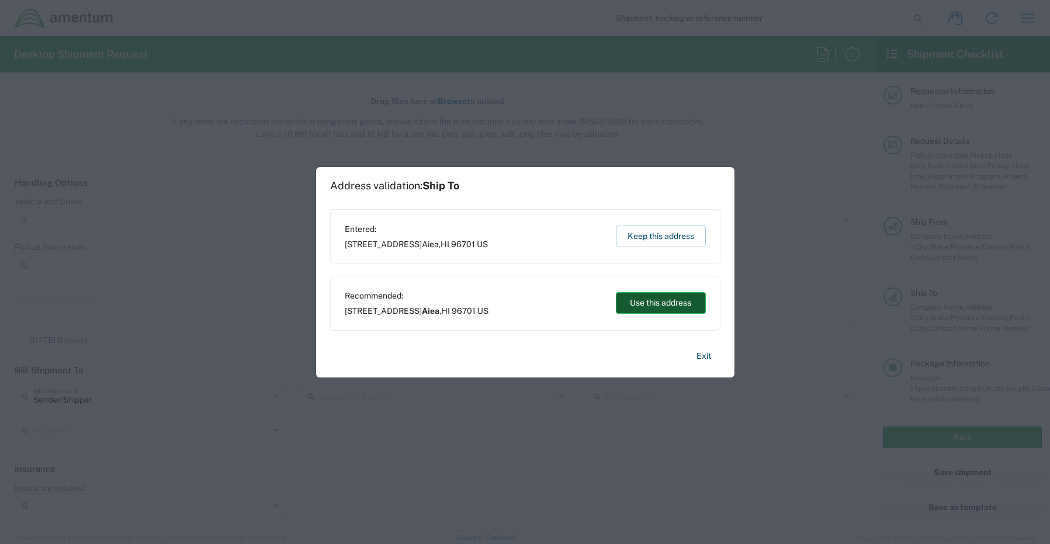
click at [643, 301] on button "Use this address" at bounding box center [661, 303] width 90 height 22
type input "Aiea"
type input "[US_STATE]"
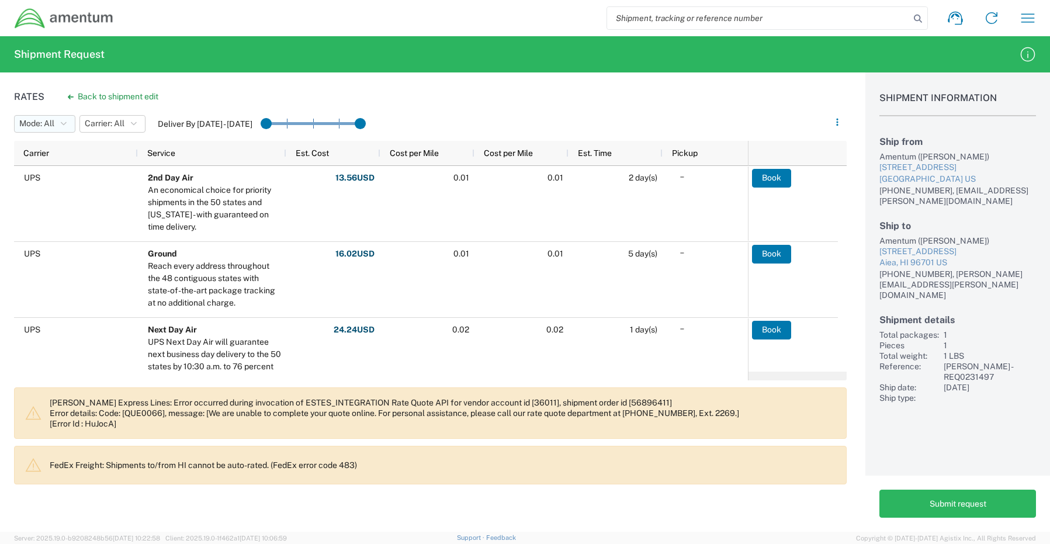
click at [63, 125] on icon "button" at bounding box center [64, 124] width 6 height 8
click at [61, 123] on button "Mode: All" at bounding box center [44, 124] width 61 height 18
click at [99, 120] on span "Carrier: All" at bounding box center [105, 123] width 40 height 11
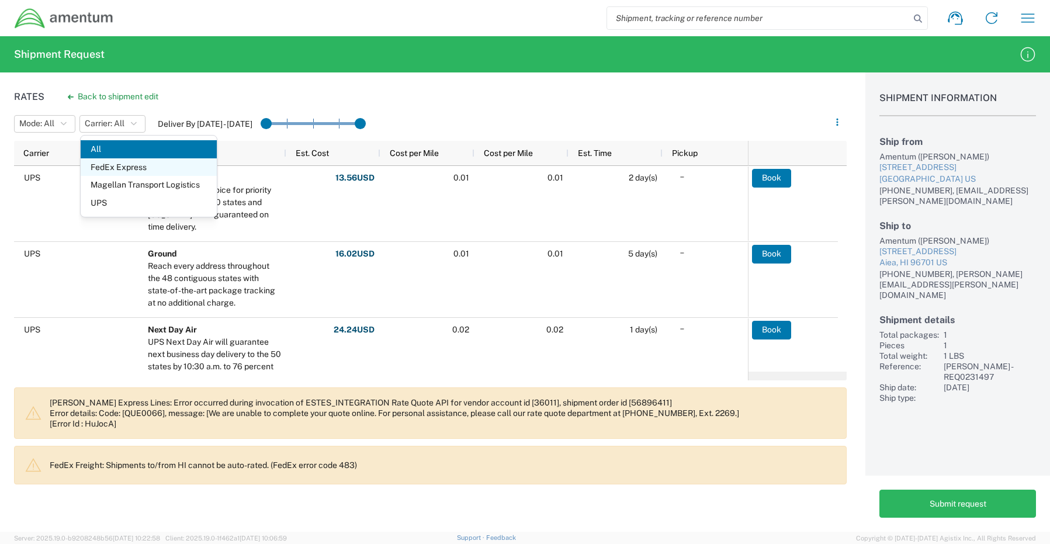
click at [105, 169] on span "FedEx Express" at bounding box center [149, 167] width 136 height 18
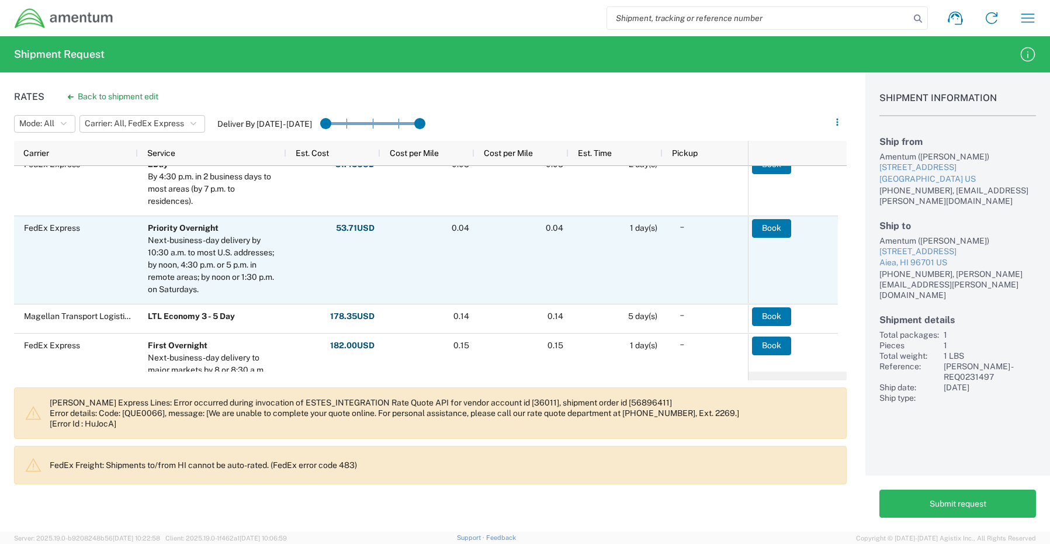
scroll to position [292, 0]
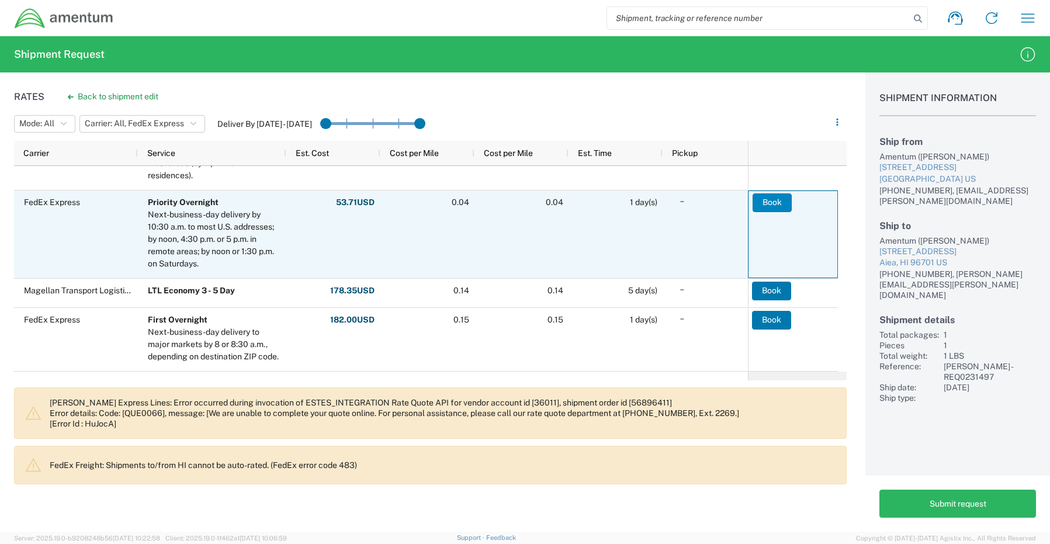
click at [766, 200] on button "Book" at bounding box center [772, 202] width 39 height 19
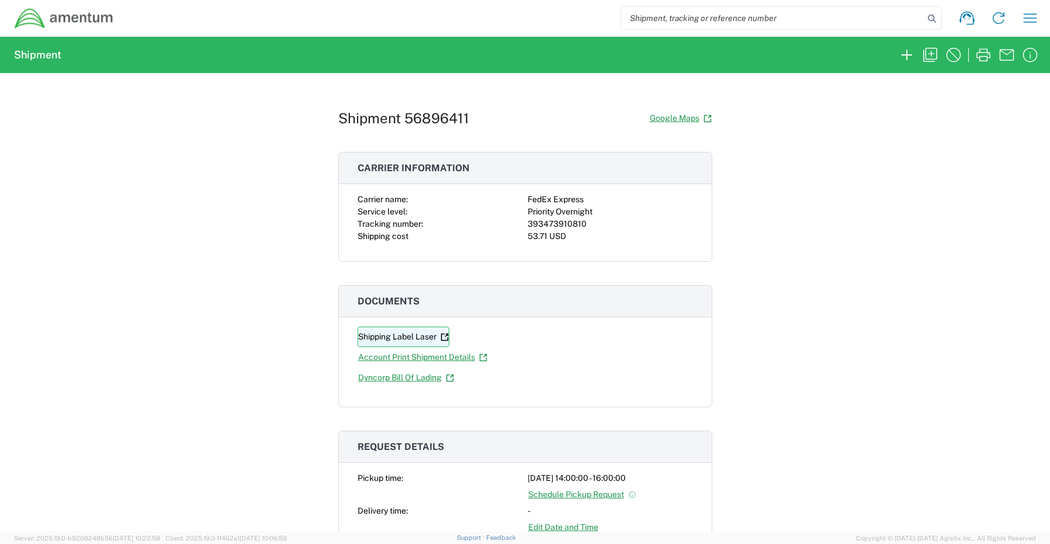
click at [407, 337] on link "Shipping Label Laser" at bounding box center [404, 337] width 92 height 20
click at [927, 56] on icon "button" at bounding box center [930, 55] width 19 height 19
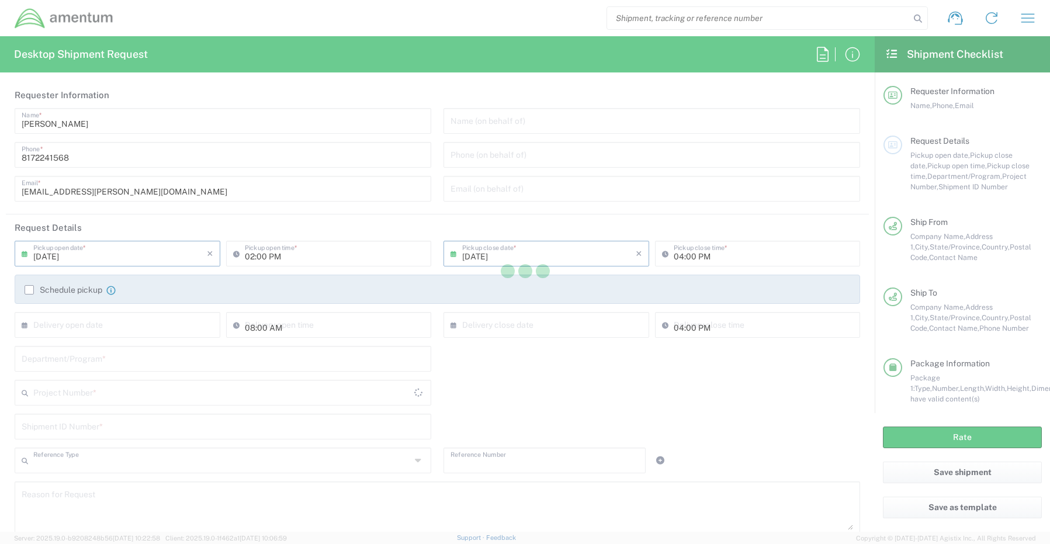
type input "Shipment Id Number"
type input "[PERSON_NAME] - REQ0231497"
type textarea "[PERSON_NAME][EMAIL_ADDRESS][PERSON_NAME][DOMAIN_NAME]"
type input "Amentum"
type input "[STREET_ADDRESS]"
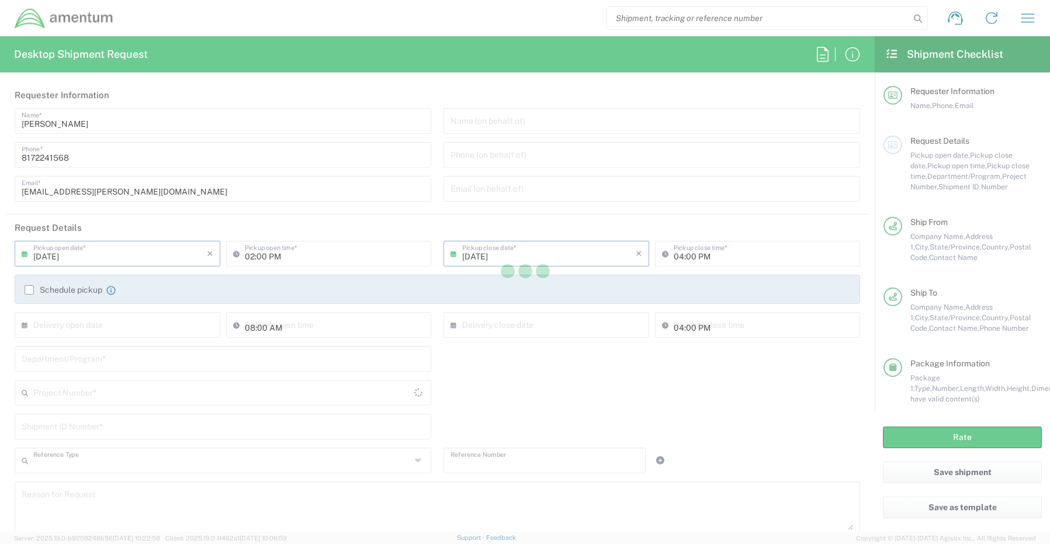
type input "[GEOGRAPHIC_DATA]"
type input "[US_STATE]"
type input "76177"
type input "[PERSON_NAME]"
type input "[PHONE_NUMBER]"
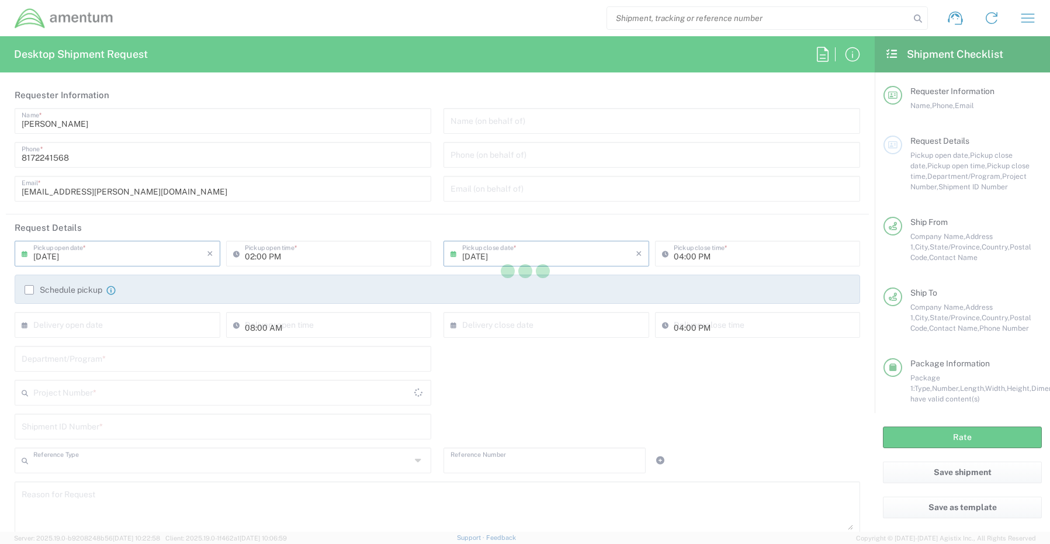
type input "[EMAIL_ADDRESS][PERSON_NAME][DOMAIN_NAME]"
type input "Business (General)"
type input "Amentum"
type input "[STREET_ADDRESS]"
type input "Suite 503"
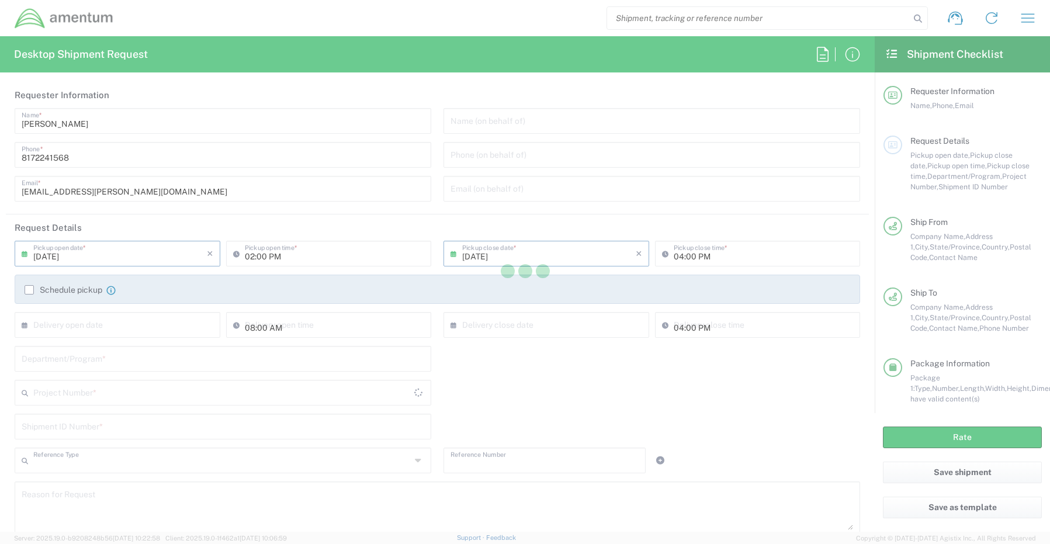
type input "Aiea"
type input "[US_STATE]"
type input "96701"
type input "[PERSON_NAME]"
type input "[PHONE_NUMBER]"
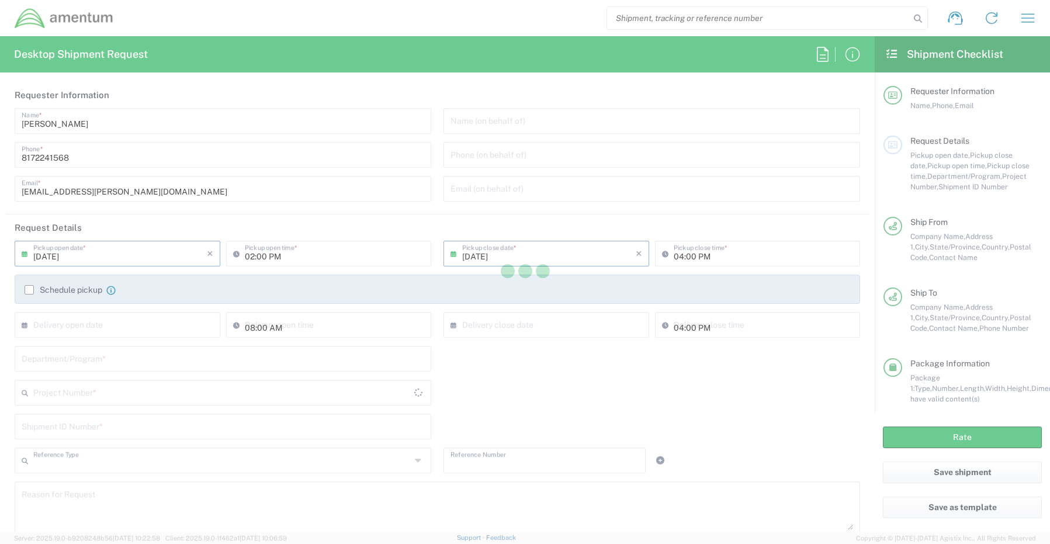
type input "[PERSON_NAME][EMAIL_ADDRESS][PERSON_NAME][DOMAIN_NAME]"
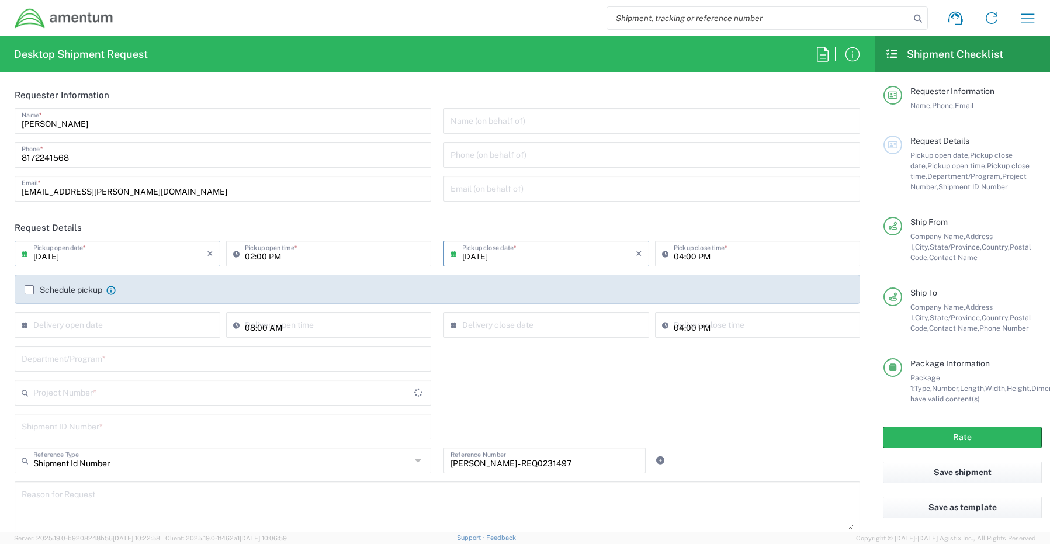
type input "Your Packaging"
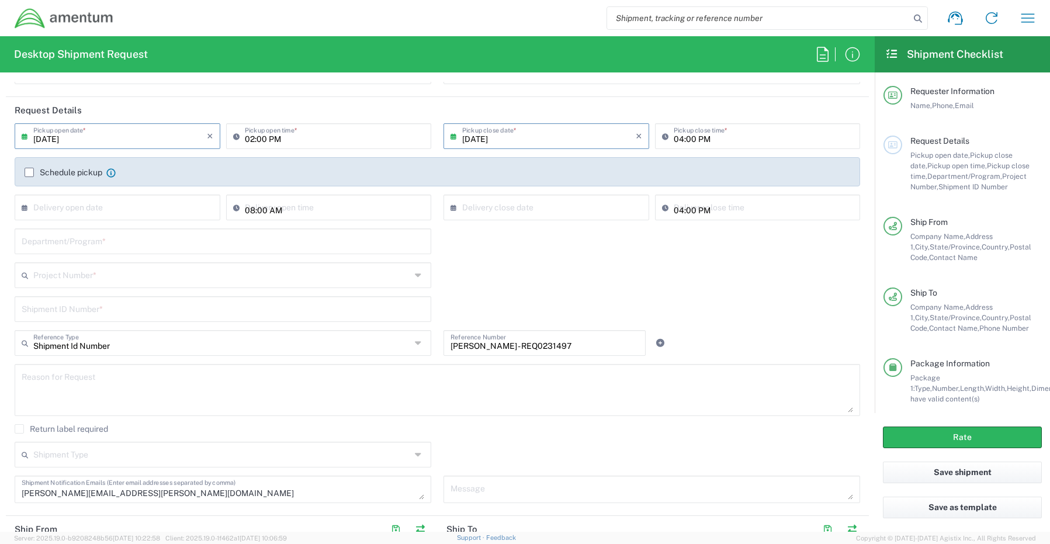
scroll to position [117, 0]
click at [85, 243] on input "text" at bounding box center [223, 241] width 403 height 20
paste input "[PERSON_NAME]"
type input "[PERSON_NAME]"
click at [74, 279] on input "text" at bounding box center [222, 275] width 378 height 20
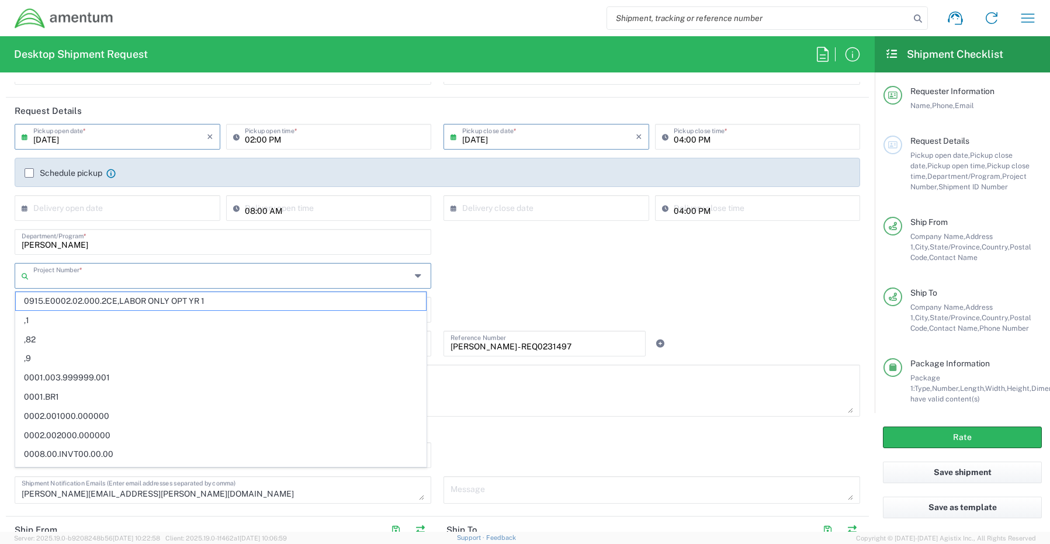
click at [71, 274] on input "text" at bounding box center [222, 275] width 378 height 20
paste input "OVHD.100111.00000"
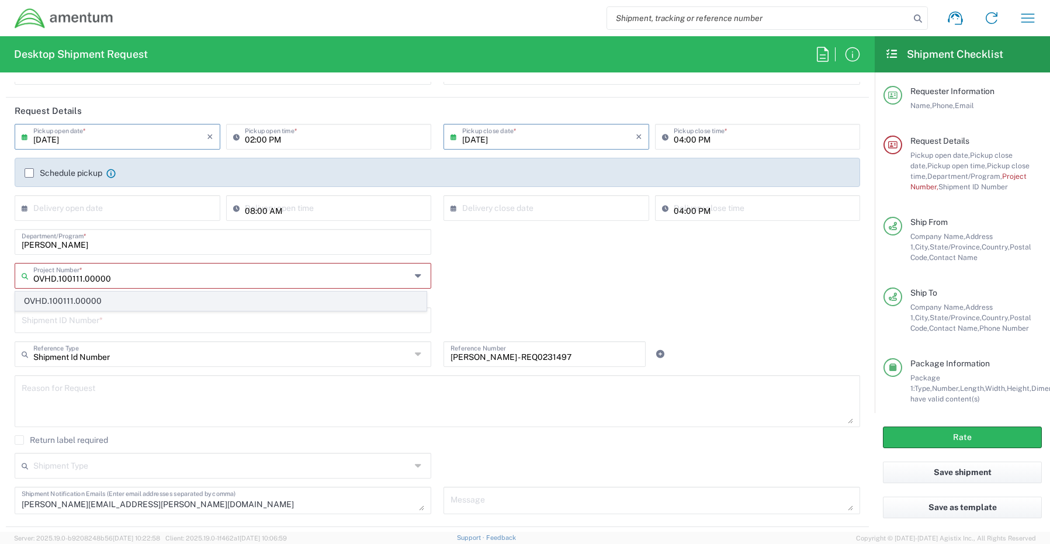
type input "OVHD.100111.00000"
click at [82, 299] on span "OVHD.100111.00000" at bounding box center [221, 301] width 410 height 18
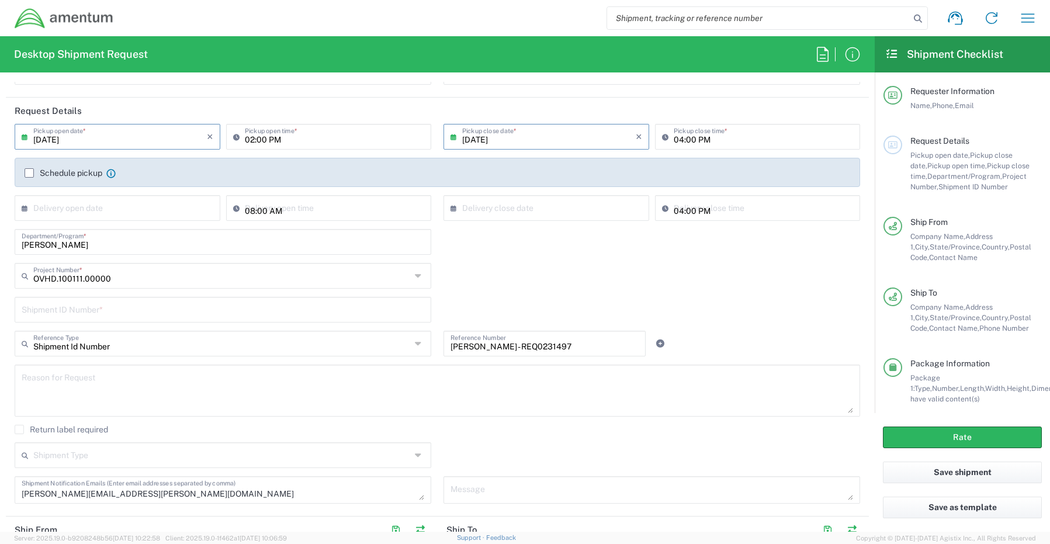
click at [74, 314] on input "text" at bounding box center [223, 309] width 403 height 20
paste input "[PERSON_NAME] - REQ0231501"
type input "[PERSON_NAME] - REQ0231501"
click at [655, 344] on icon at bounding box center [660, 344] width 11 height 8
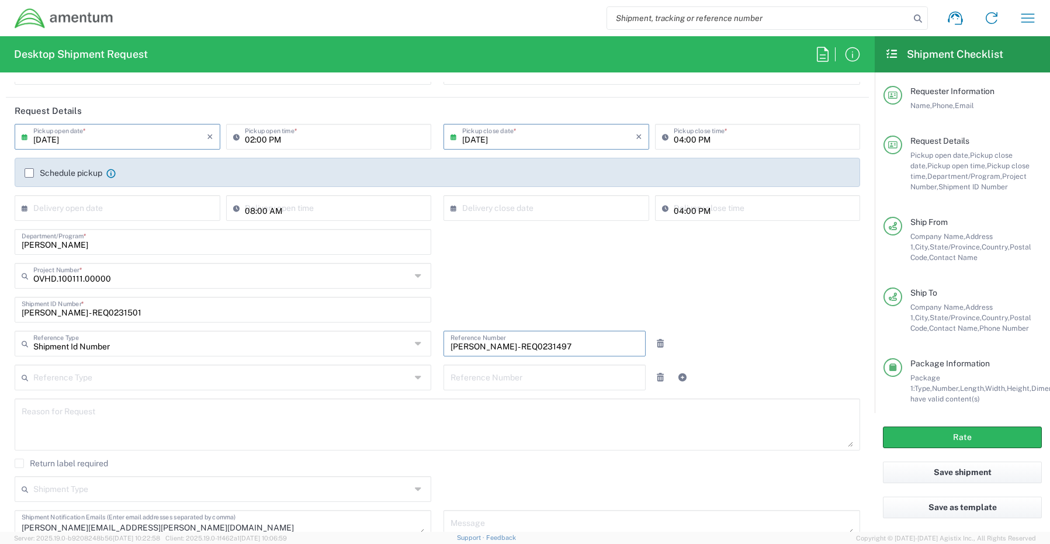
drag, startPoint x: 587, startPoint y: 349, endPoint x: 380, endPoint y: 347, distance: 207.5
click at [382, 347] on div "Shipment Id Number Reference Type Shipment Id Number Account Type Activity ID A…" at bounding box center [438, 348] width 858 height 34
click at [656, 381] on icon at bounding box center [660, 377] width 11 height 8
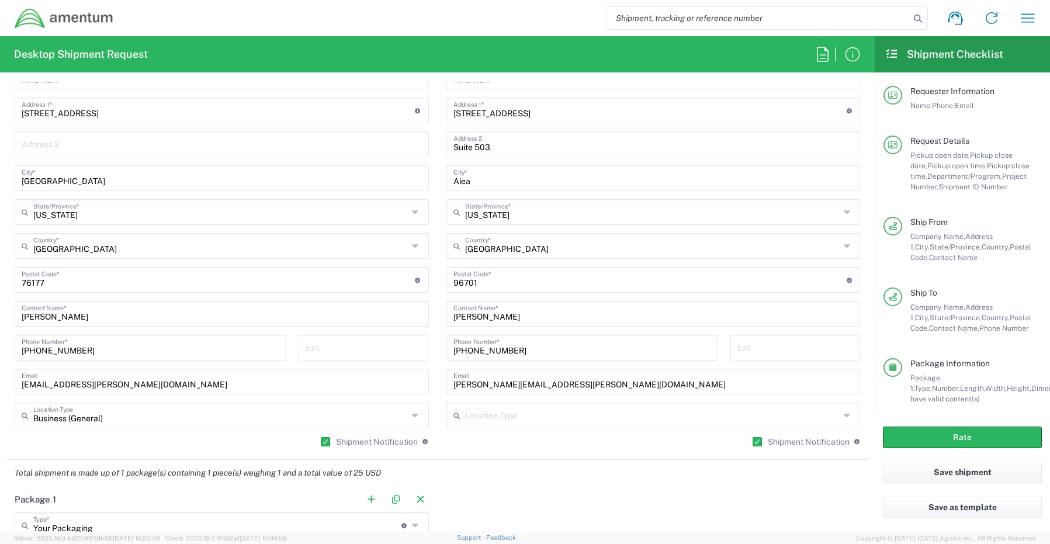
scroll to position [643, 0]
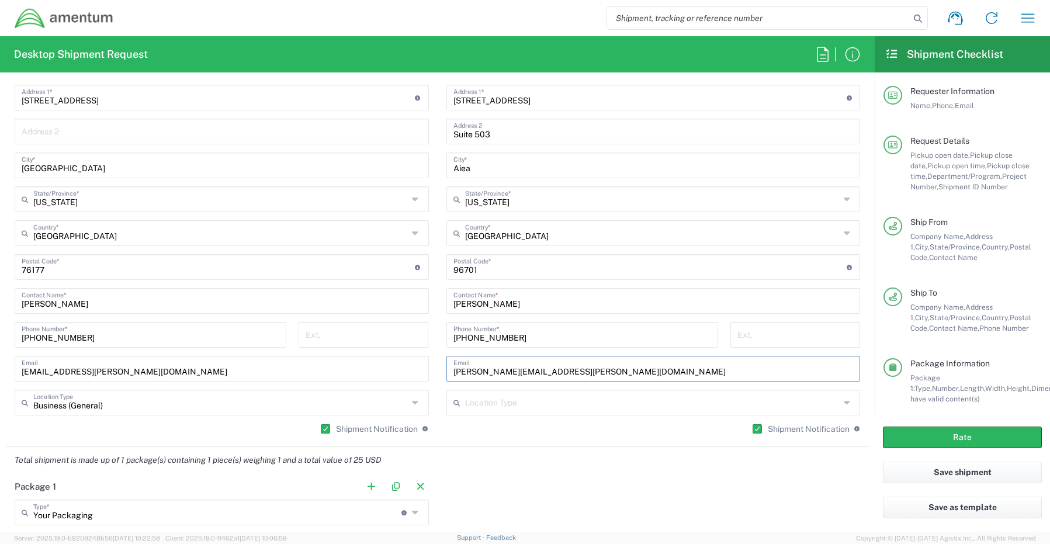
click at [598, 365] on input "[PERSON_NAME][EMAIL_ADDRESS][PERSON_NAME][DOMAIN_NAME]" at bounding box center [653, 368] width 400 height 20
drag, startPoint x: 591, startPoint y: 366, endPoint x: 393, endPoint y: 369, distance: 198.7
click at [393, 369] on div "Ship From Location [PHONE_NUMBER] [PHONE_NUMBER] [PHONE_NUMBER] [PHONE_NUMBER] …" at bounding box center [437, 219] width 863 height 456
paste input "[PERSON_NAME].[PERSON_NAME]"
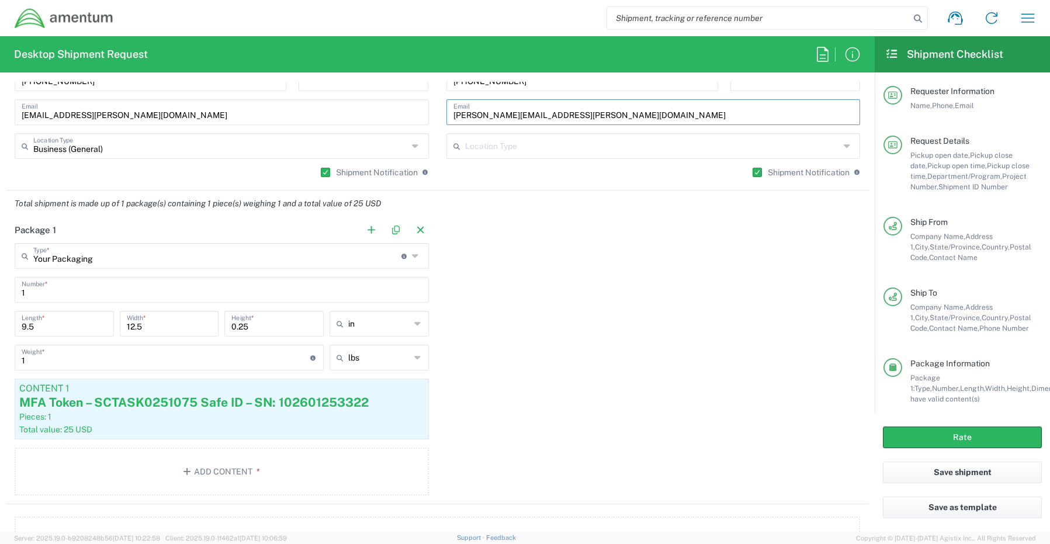
scroll to position [993, 0]
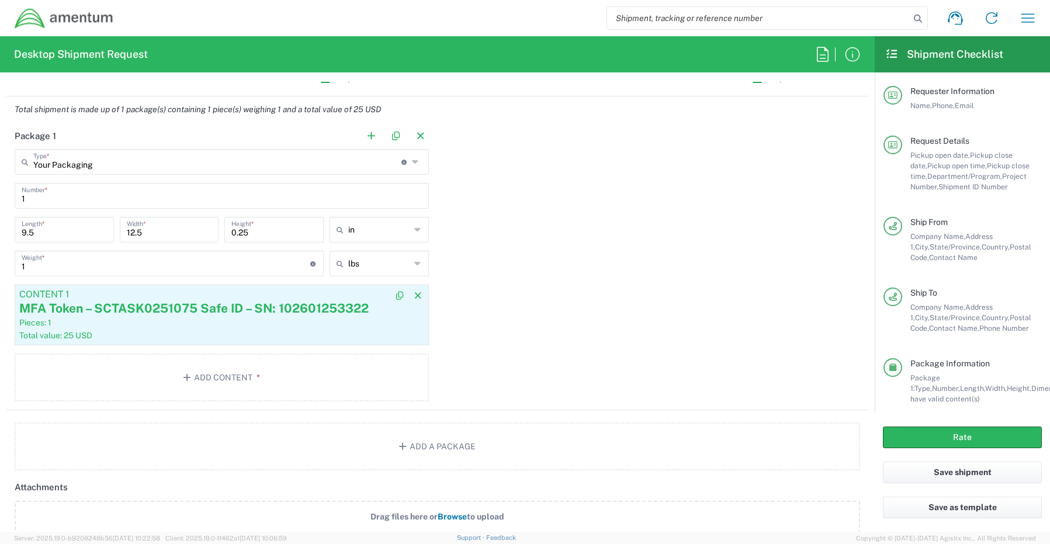
type input "[PERSON_NAME][EMAIL_ADDRESS][PERSON_NAME][DOMAIN_NAME]"
click at [191, 329] on article "Content 1 MFA Token – SCTASK0251075 Safe ID – SN: 102601253322 Pieces: 1 Total …" at bounding box center [222, 315] width 414 height 61
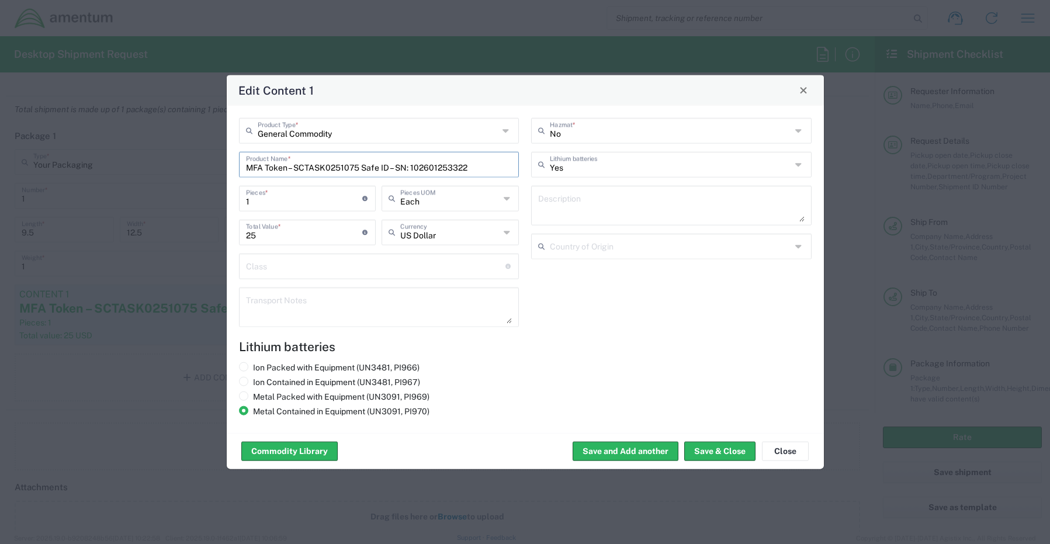
drag, startPoint x: 482, startPoint y: 165, endPoint x: 185, endPoint y: 157, distance: 297.0
click at [185, 157] on div "Edit Content 1 General Commodity Product Type * MFA Token – SCTASK0251075 Safe …" at bounding box center [525, 272] width 1050 height 544
paste input "7 Safe ID – SN: 102601253321"
type input "MFA Token – SCTASK0251077 Safe ID – SN: 102601253321"
click at [705, 448] on button "Save & Close" at bounding box center [719, 451] width 71 height 19
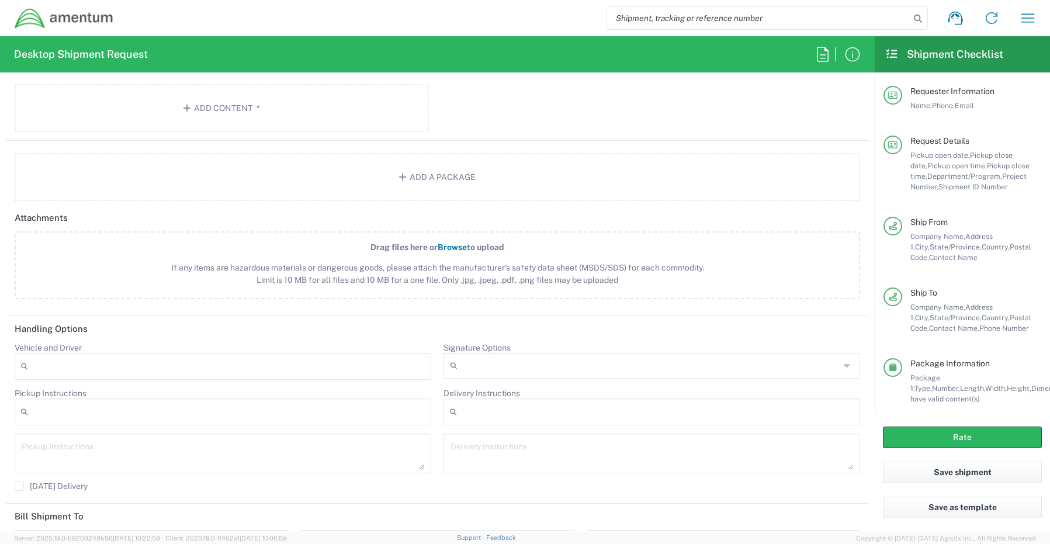
scroll to position [1409, 0]
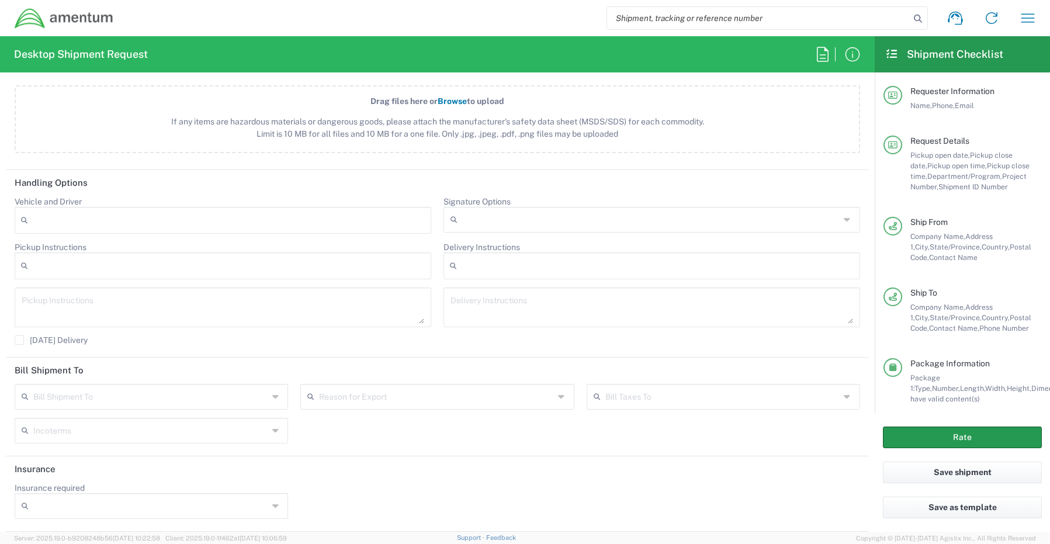
click at [912, 437] on button "Rate" at bounding box center [962, 438] width 159 height 22
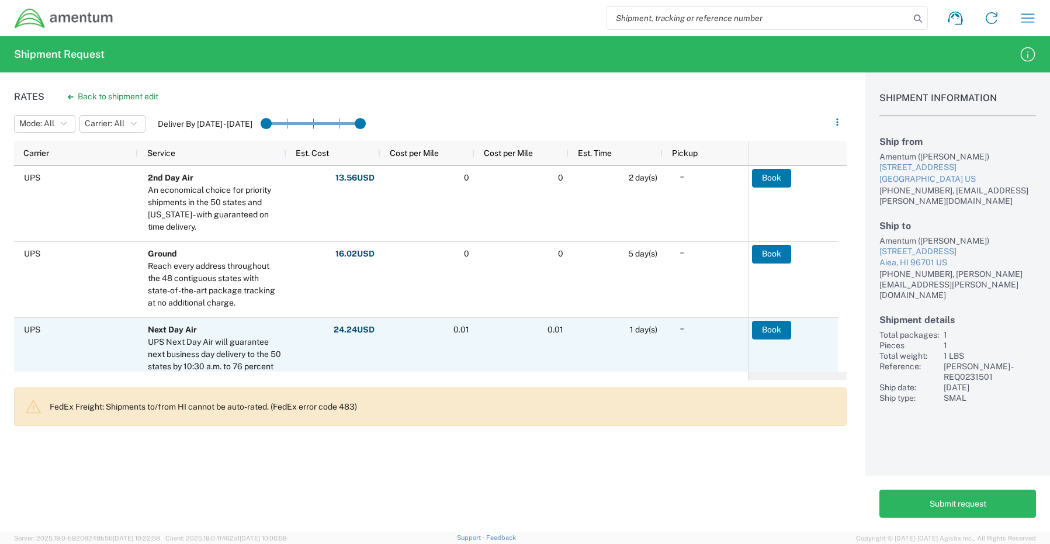
scroll to position [262, 0]
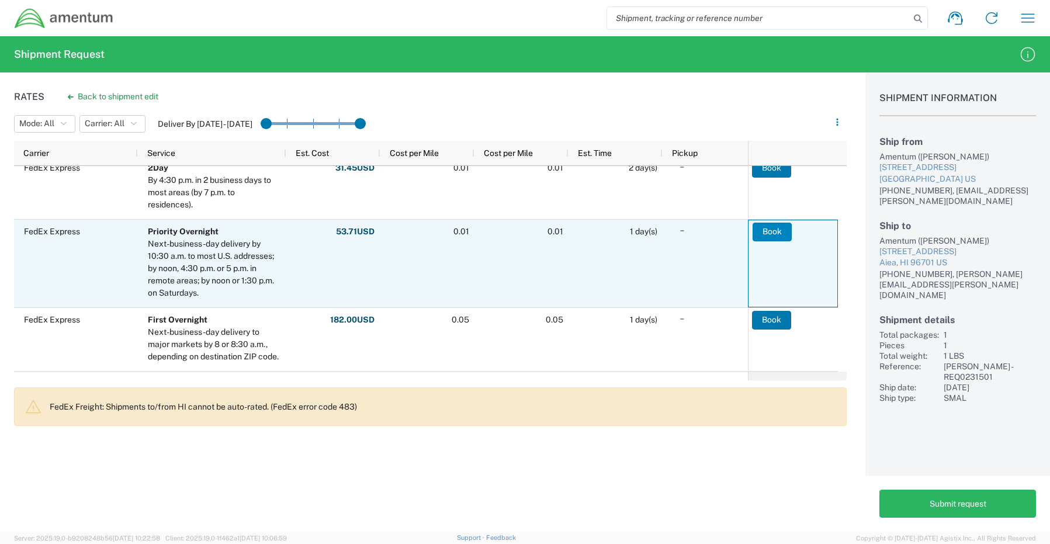
click at [762, 234] on button "Book" at bounding box center [772, 232] width 39 height 19
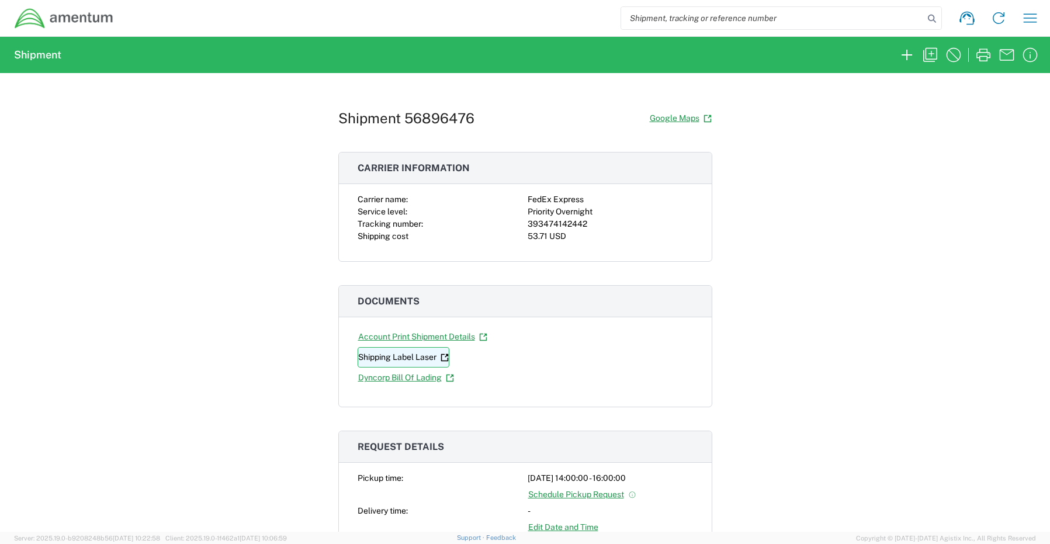
click at [391, 355] on link "Shipping Label Laser" at bounding box center [404, 357] width 92 height 20
click at [930, 56] on icon "button" at bounding box center [930, 55] width 19 height 19
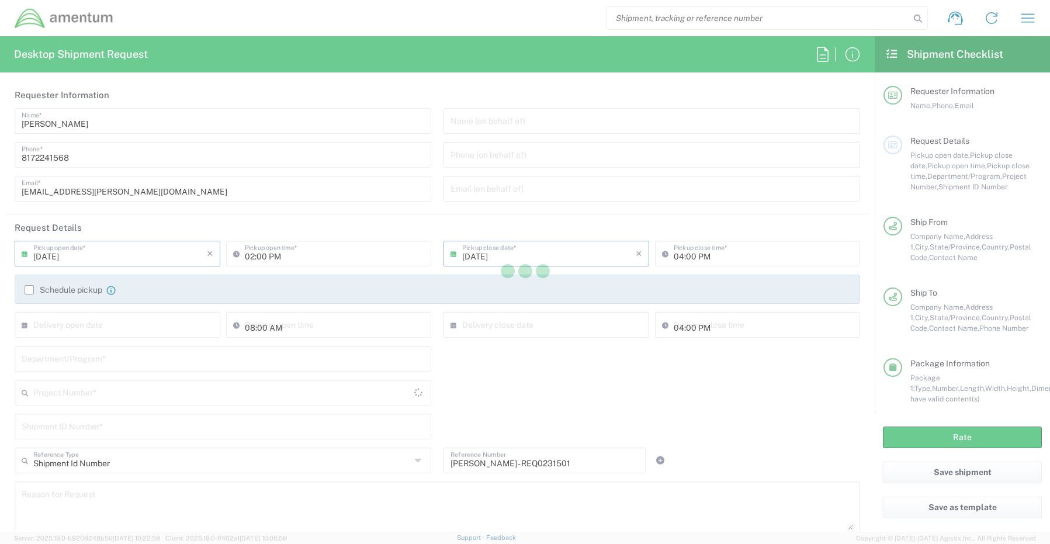
type input "[US_STATE]"
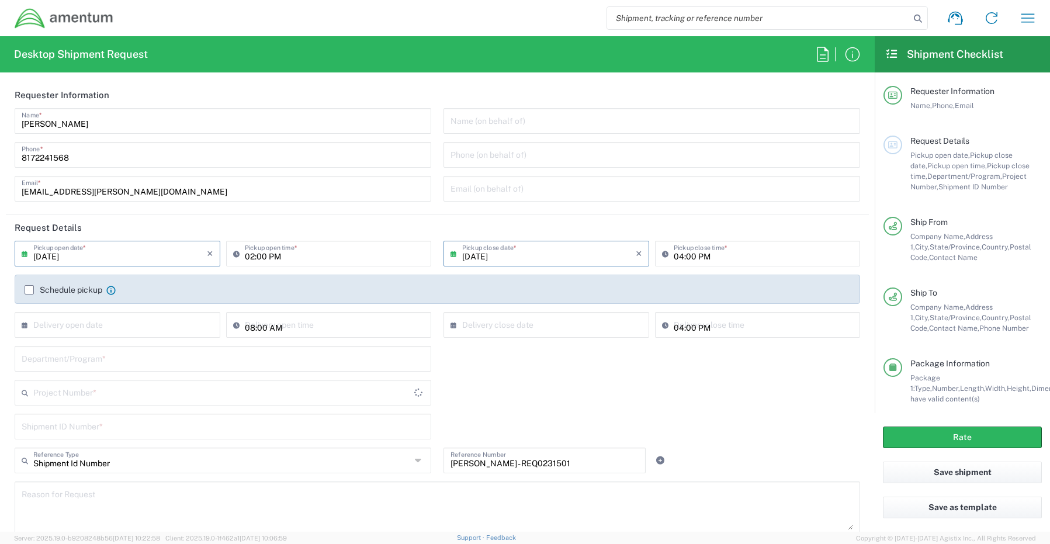
type input "Your Packaging"
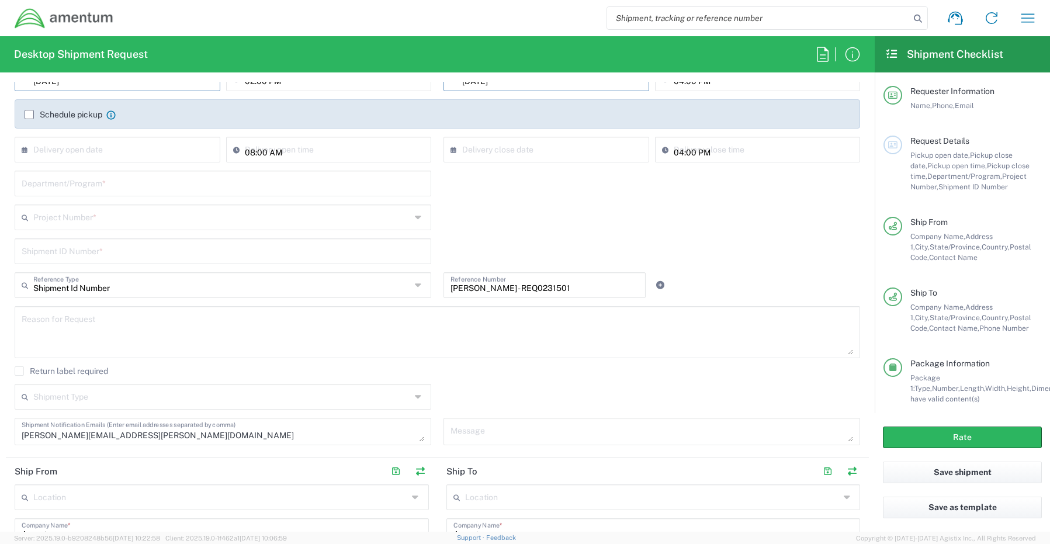
scroll to position [117, 0]
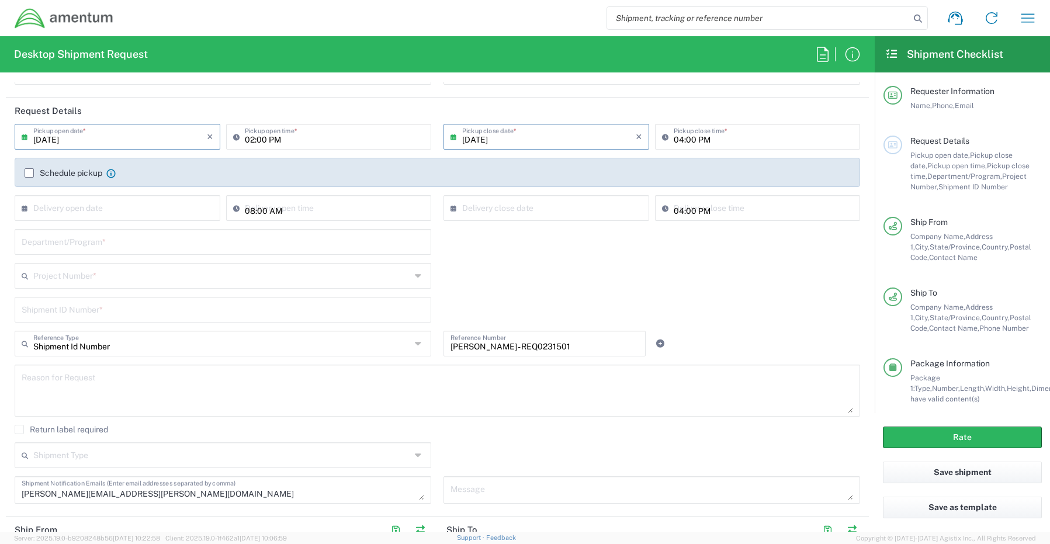
click at [65, 241] on input "text" at bounding box center [223, 241] width 403 height 20
paste input "[PERSON_NAME]"
type input "[PERSON_NAME]"
drag, startPoint x: 569, startPoint y: 348, endPoint x: 425, endPoint y: 340, distance: 144.0
click at [425, 340] on div "Shipment Id Number Reference Type Shipment Id Number Account Type Activity ID A…" at bounding box center [438, 348] width 858 height 34
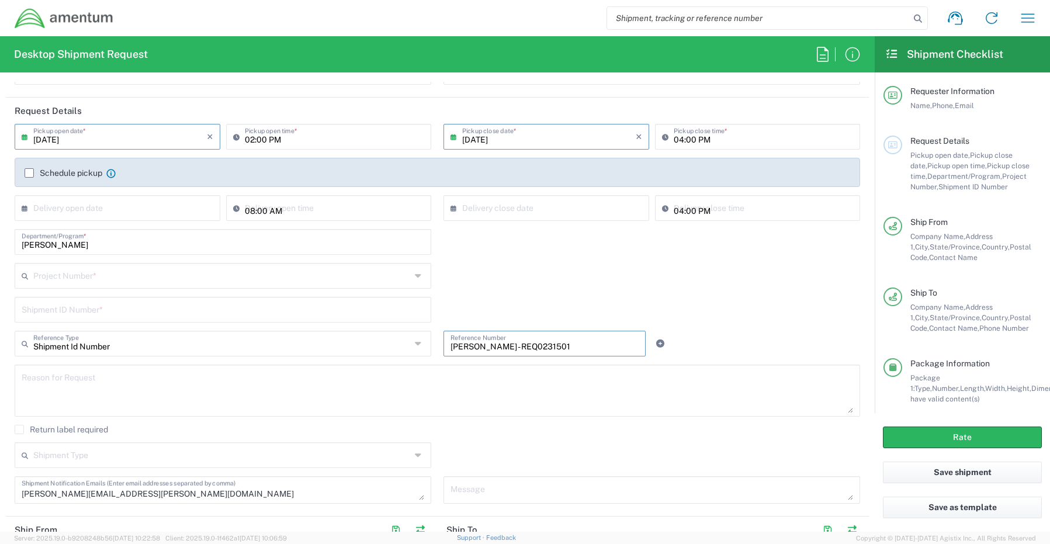
paste input "[PERSON_NAME] - REQ0232823"
type input "[PERSON_NAME] - REQ0232823"
click at [49, 278] on input "text" at bounding box center [222, 275] width 378 height 20
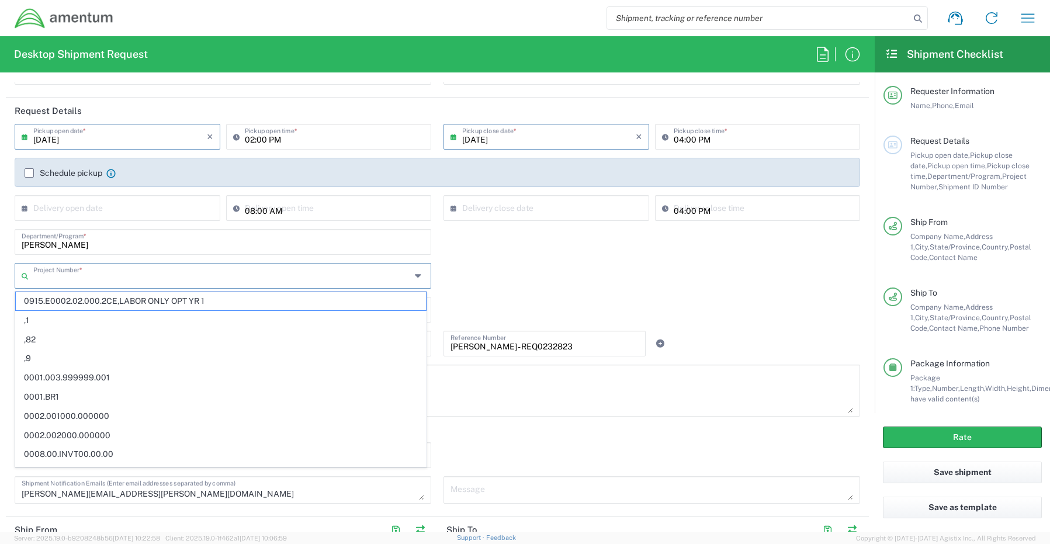
paste input "OVHD.100111.00000"
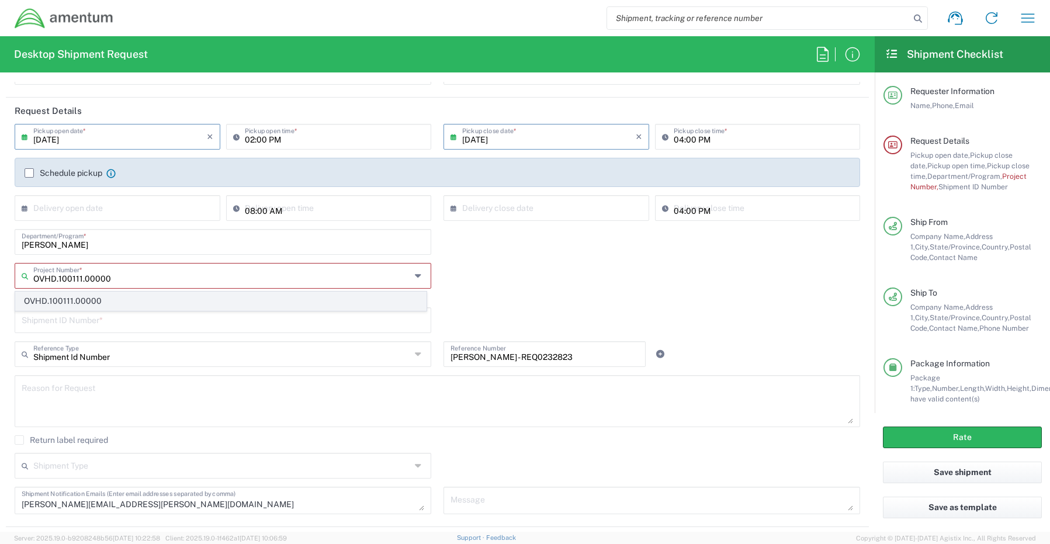
type input "OVHD.100111.00000"
click at [71, 300] on span "OVHD.100111.00000" at bounding box center [221, 301] width 410 height 18
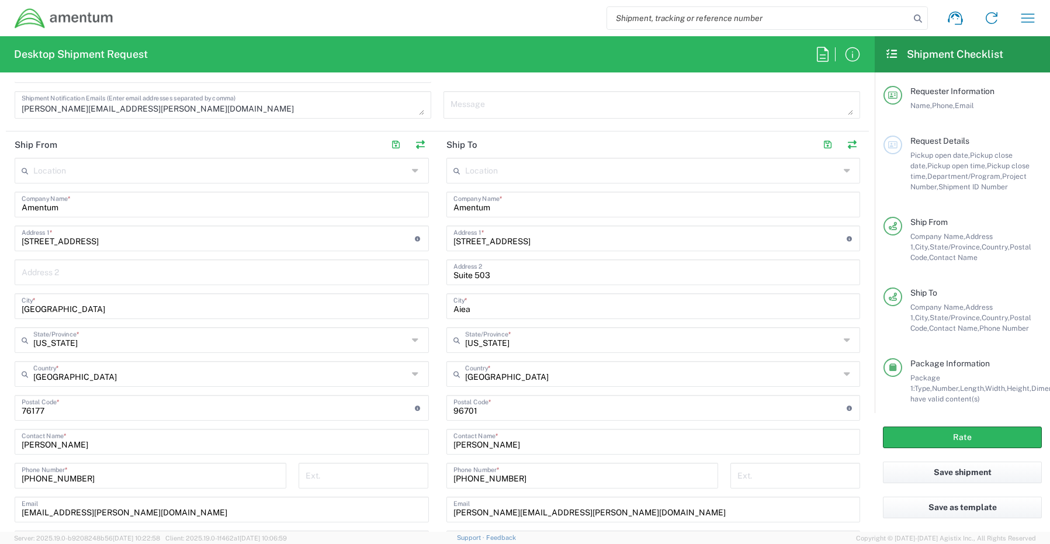
scroll to position [467, 0]
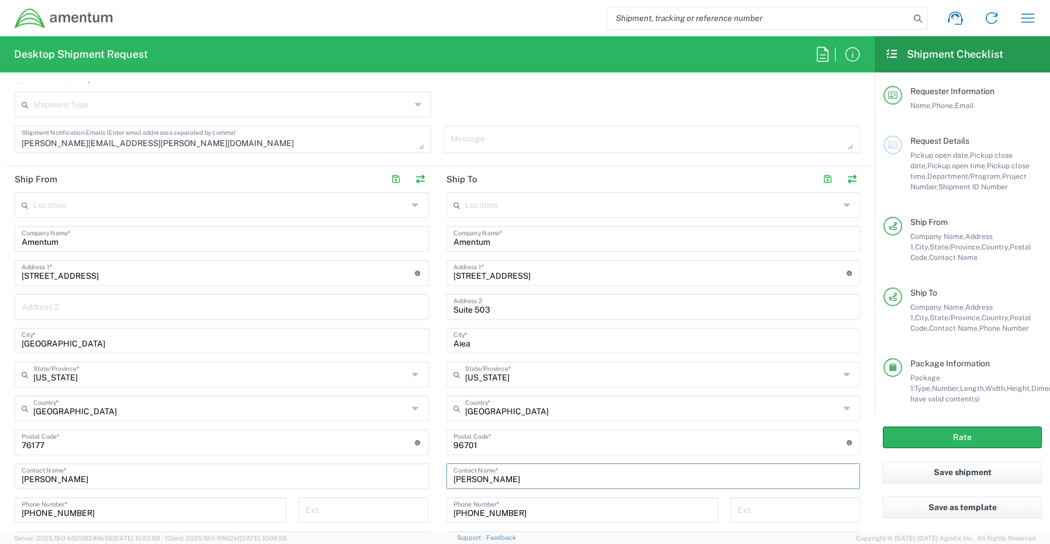
drag, startPoint x: 525, startPoint y: 472, endPoint x: 424, endPoint y: 470, distance: 101.1
click at [424, 471] on div "Ship From Location [PHONE_NUMBER] [PHONE_NUMBER] [PHONE_NUMBER] [PHONE_NUMBER] …" at bounding box center [437, 394] width 863 height 456
paste input "[PERSON_NAME]"
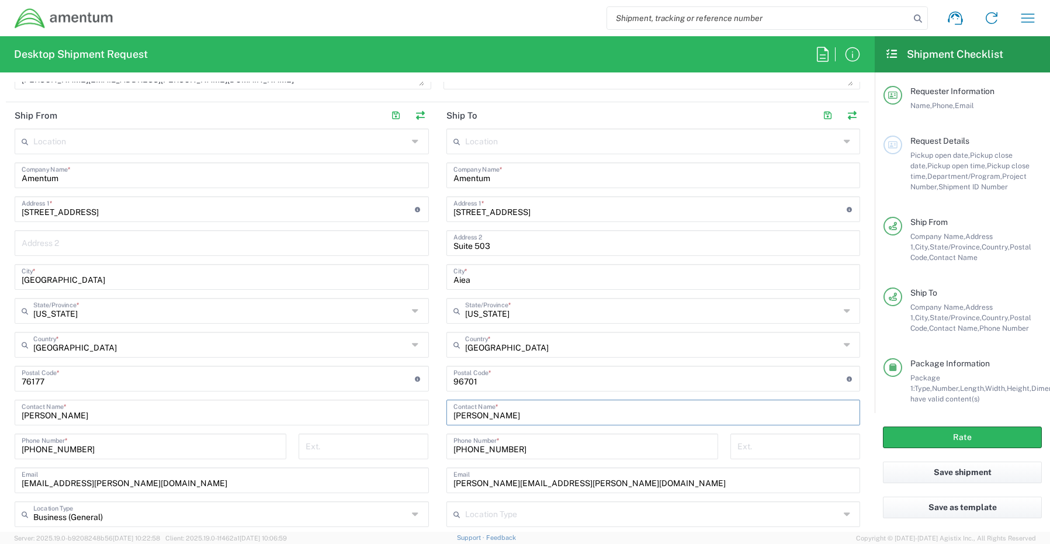
scroll to position [584, 0]
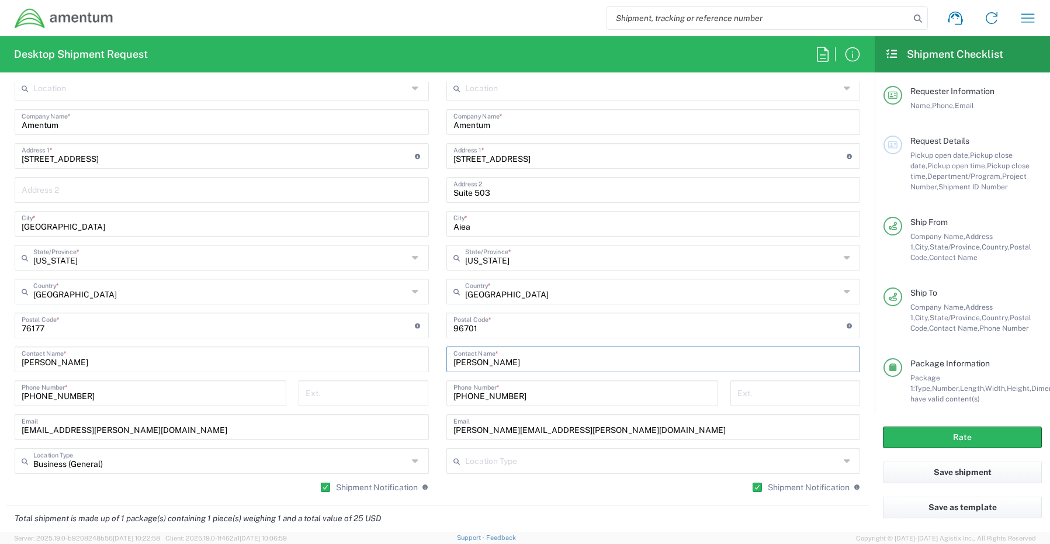
type input "[PERSON_NAME]"
drag, startPoint x: 585, startPoint y: 430, endPoint x: 382, endPoint y: 427, distance: 202.8
click at [383, 427] on div "Ship From Location [PHONE_NUMBER] [PHONE_NUMBER] [PHONE_NUMBER] [PHONE_NUMBER] …" at bounding box center [437, 277] width 863 height 456
paste input "[PERSON_NAME].Membreve"
type input "[PERSON_NAME][EMAIL_ADDRESS][DOMAIN_NAME]"
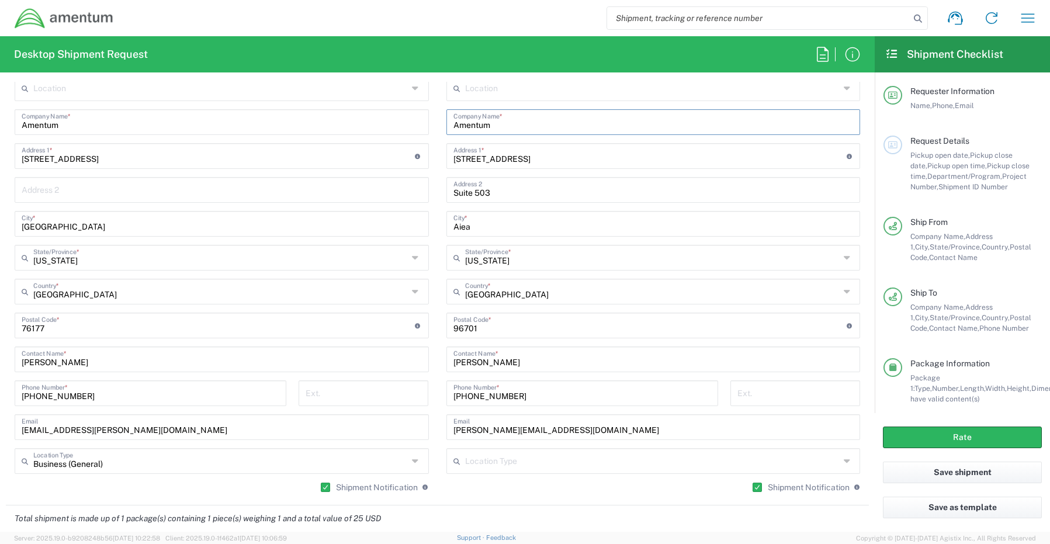
drag, startPoint x: 507, startPoint y: 127, endPoint x: 406, endPoint y: 119, distance: 100.9
click at [408, 119] on div "Ship From Location [PHONE_NUMBER] [PHONE_NUMBER] [PHONE_NUMBER] [PHONE_NUMBER] …" at bounding box center [437, 277] width 863 height 456
paste input "Inc."
type input "Amentum Inc."
drag, startPoint x: 531, startPoint y: 393, endPoint x: 404, endPoint y: 389, distance: 126.3
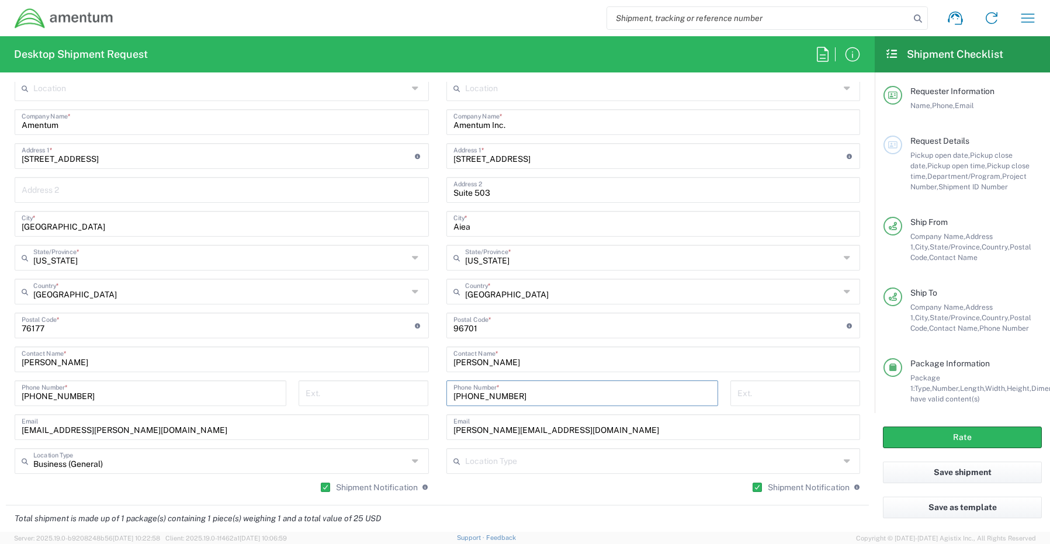
click at [410, 389] on div "Ship From Location [PHONE_NUMBER] [PHONE_NUMBER] [PHONE_NUMBER] [PHONE_NUMBER] …" at bounding box center [437, 277] width 863 height 456
paste input "[PHONE_NUMBER]"
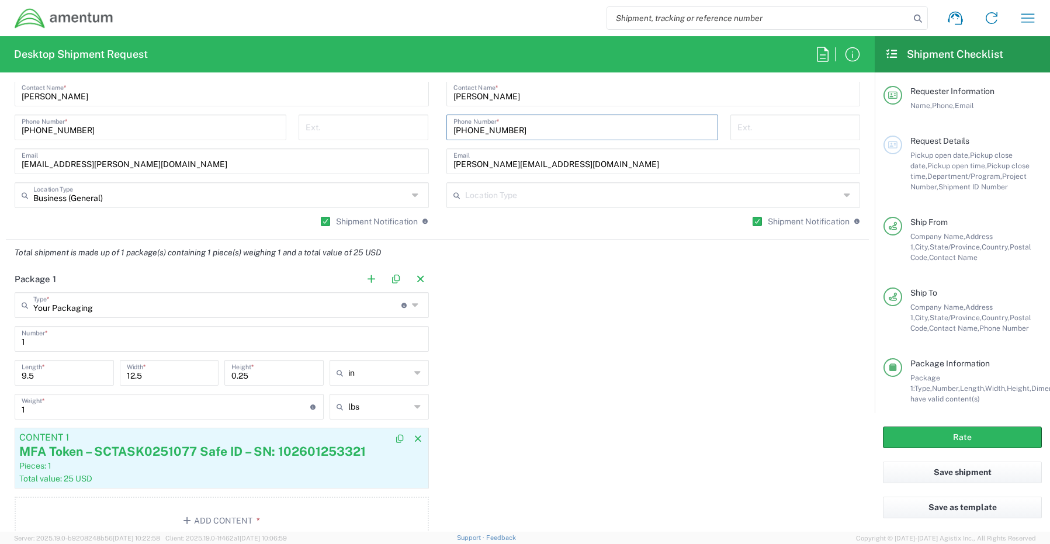
scroll to position [935, 0]
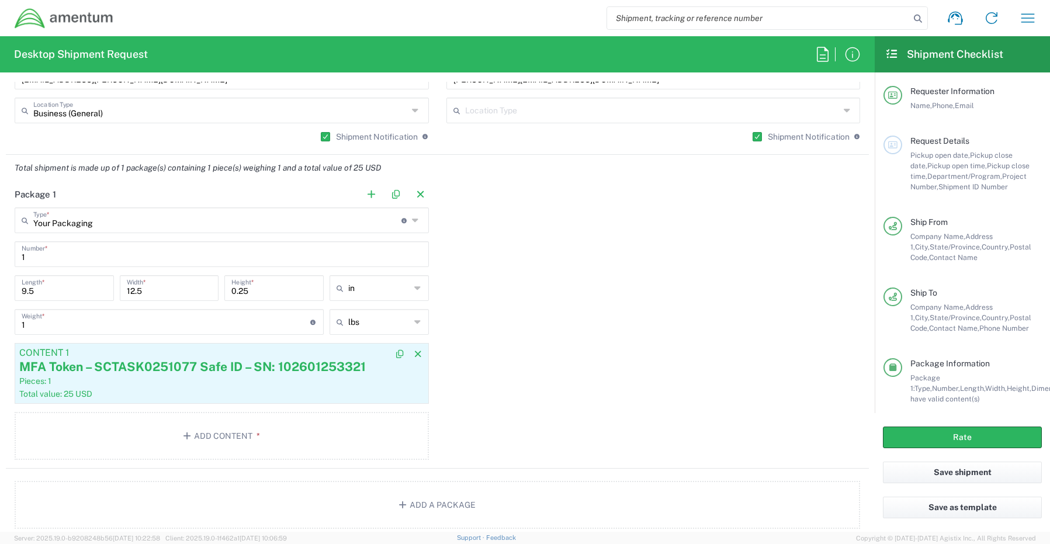
type input "[PHONE_NUMBER]"
click at [157, 385] on div "Pieces: 1" at bounding box center [221, 381] width 405 height 11
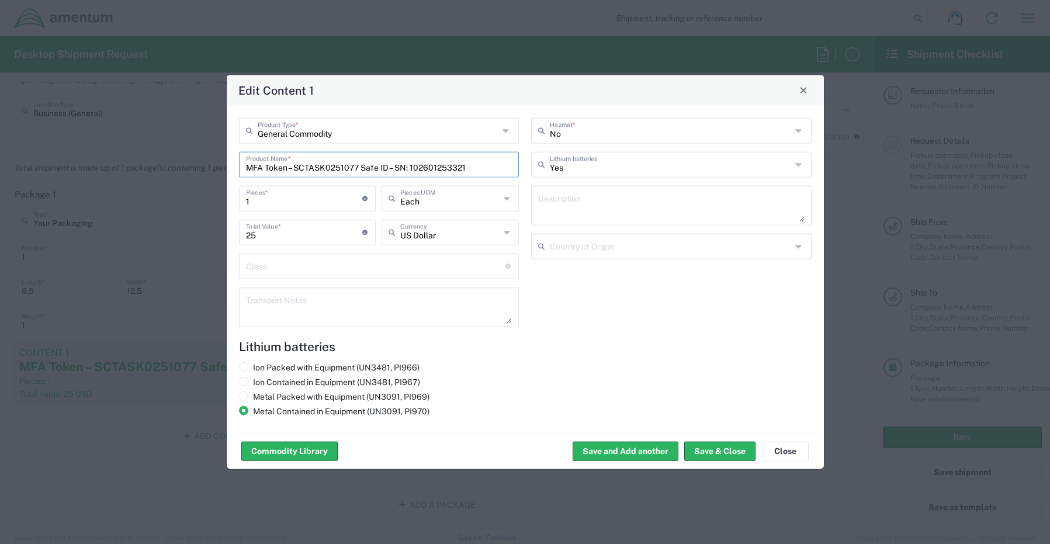
drag, startPoint x: 484, startPoint y: 164, endPoint x: 177, endPoint y: 143, distance: 307.6
click at [186, 143] on div "Edit Content 1 General Commodity Product Type * MFA Token – SCTASK0251077 Safe …" at bounding box center [525, 272] width 1050 height 544
paste input "2487 Safe ID – SN: 102601191500"
type input "MFA Token – SCTASK0252487 Safe ID – SN: 102601191500"
click at [715, 451] on button "Save & Close" at bounding box center [719, 451] width 71 height 19
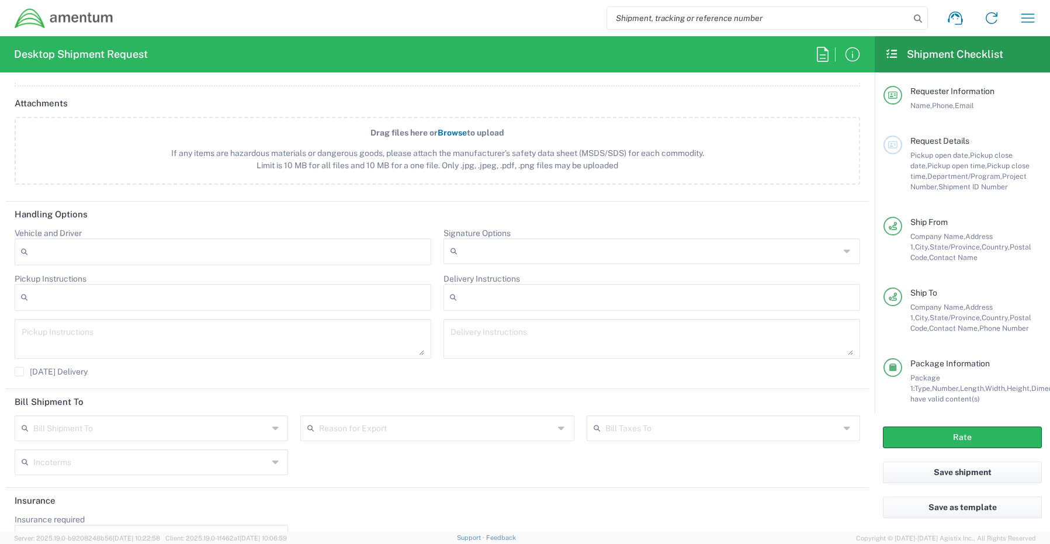
scroll to position [1409, 0]
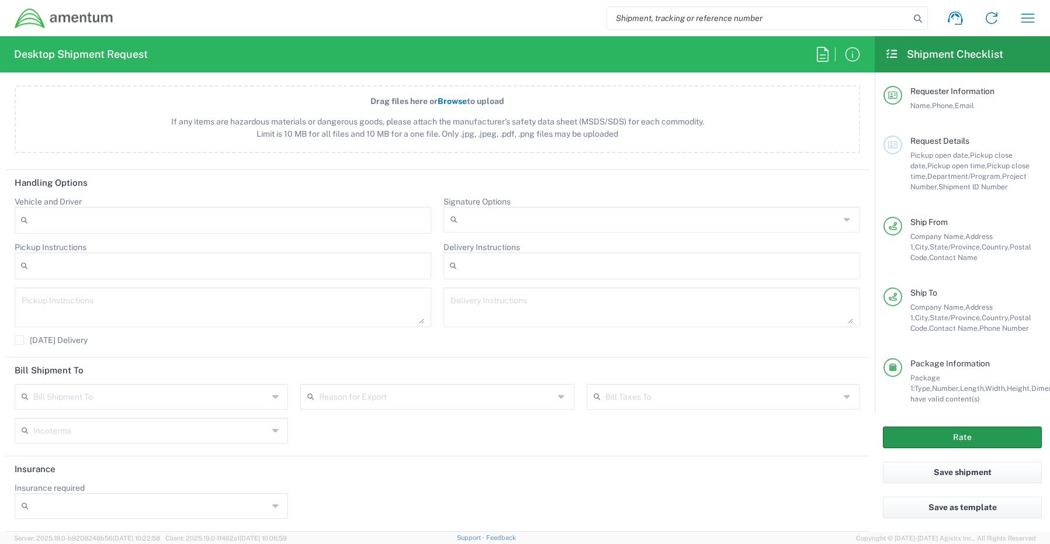
click at [909, 432] on button "Rate" at bounding box center [962, 438] width 159 height 22
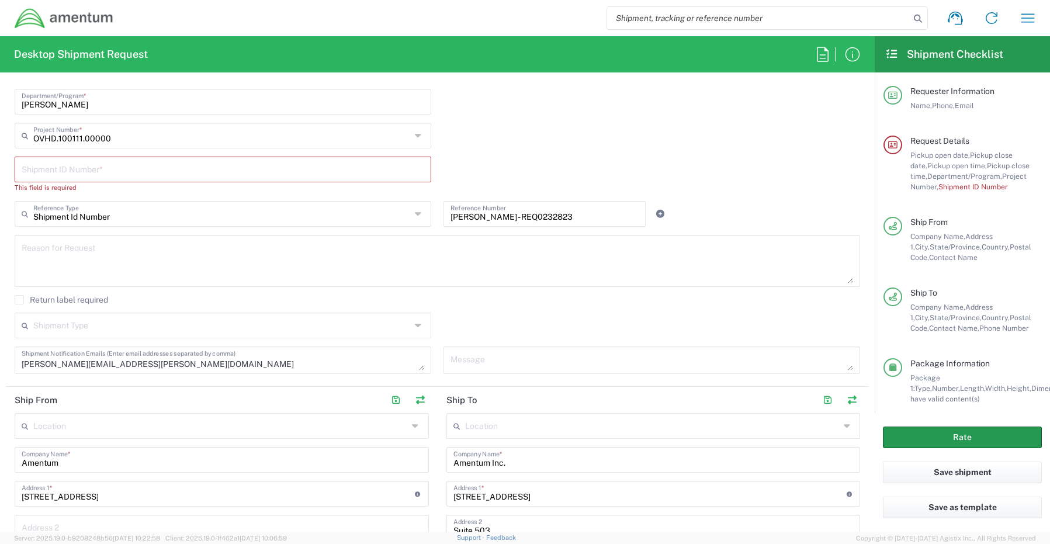
scroll to position [134, 0]
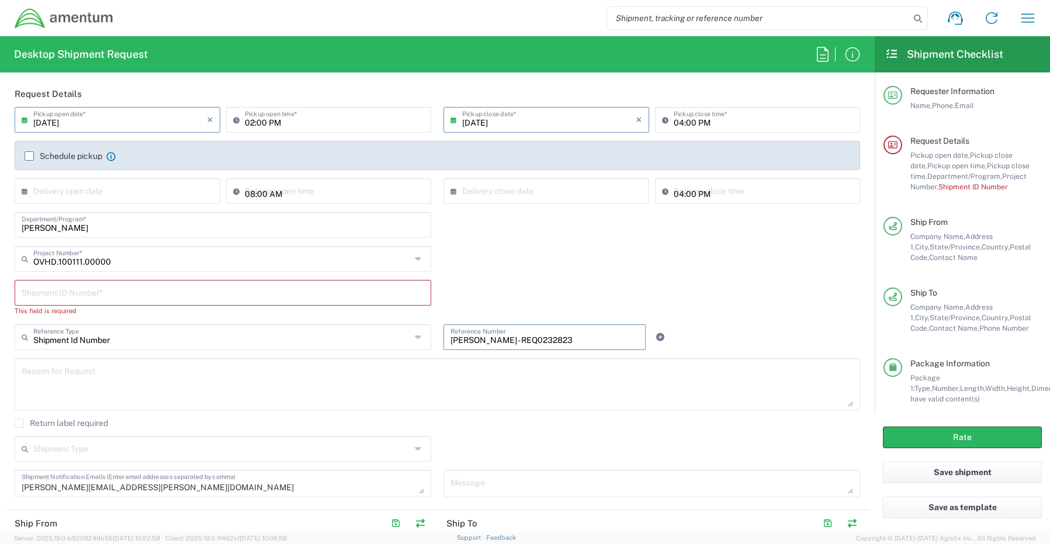
drag, startPoint x: 586, startPoint y: 338, endPoint x: 407, endPoint y: 333, distance: 178.9
click at [407, 333] on div "Shipment Id Number Reference Type Shipment Id Number Account Type Activity ID A…" at bounding box center [438, 341] width 858 height 34
click at [70, 294] on input "text" at bounding box center [223, 292] width 403 height 20
paste input "[PERSON_NAME] - REQ0232823"
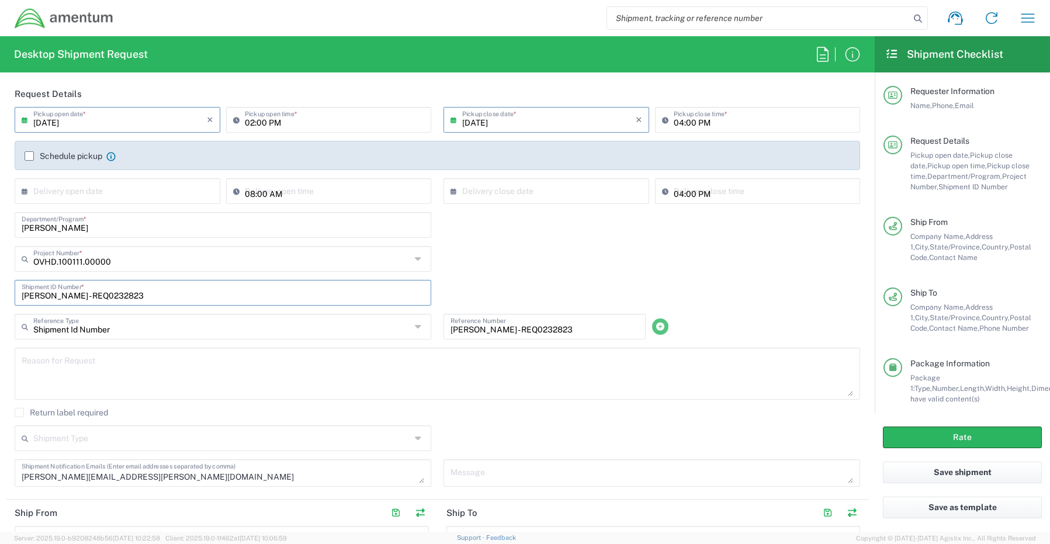
type input "[PERSON_NAME] - REQ0232823"
click at [655, 326] on icon at bounding box center [660, 327] width 11 height 8
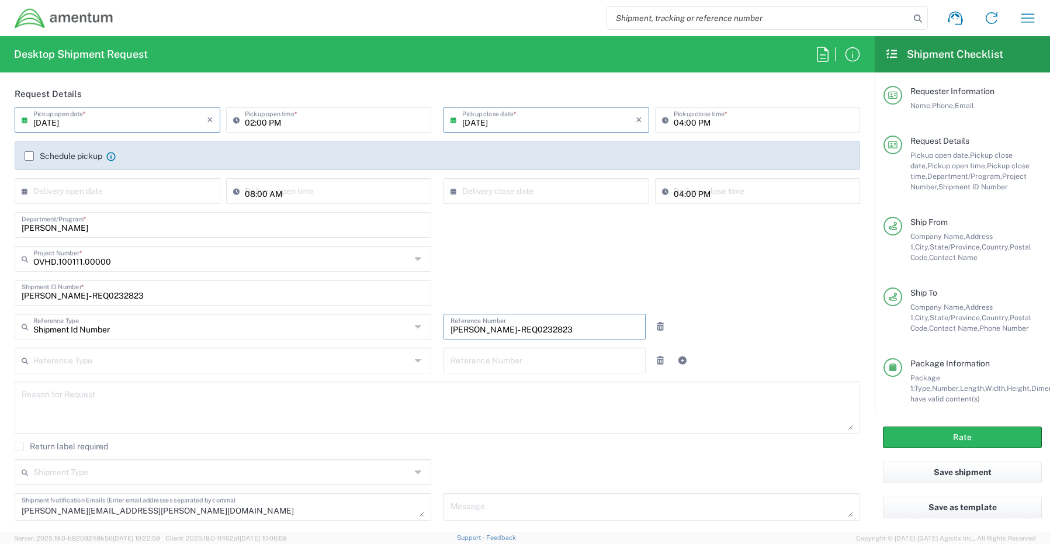
drag, startPoint x: 609, startPoint y: 330, endPoint x: 401, endPoint y: 325, distance: 207.5
click at [438, 331] on div "[PERSON_NAME] - REQ0232823 Reference Number" at bounding box center [545, 331] width 214 height 34
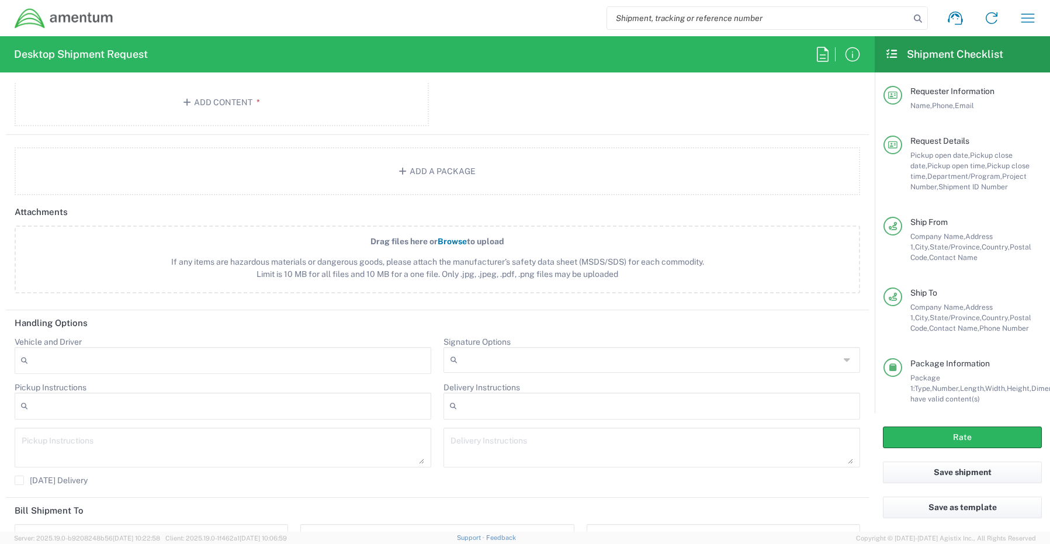
scroll to position [1443, 0]
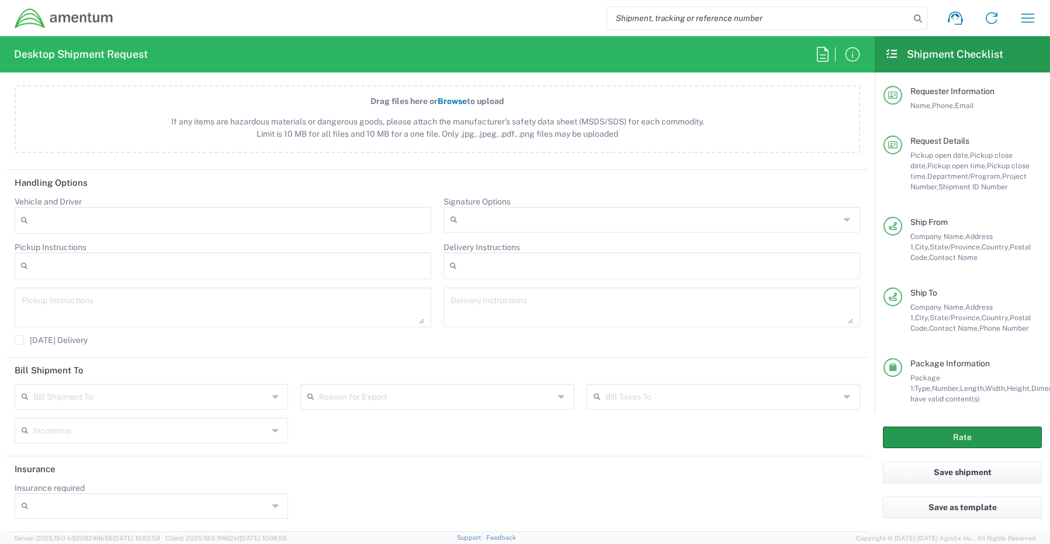
click at [895, 444] on button "Rate" at bounding box center [962, 438] width 159 height 22
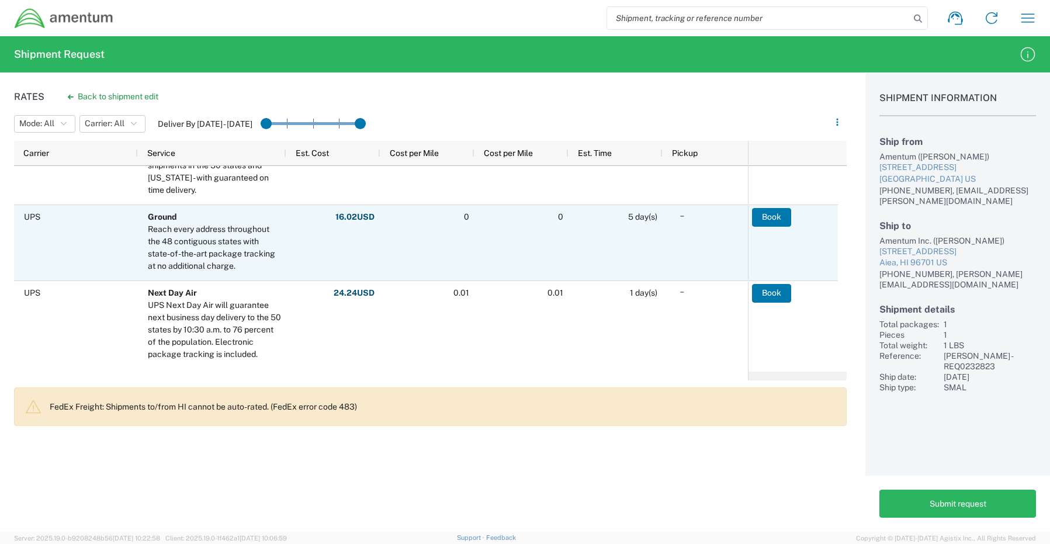
scroll to position [262, 0]
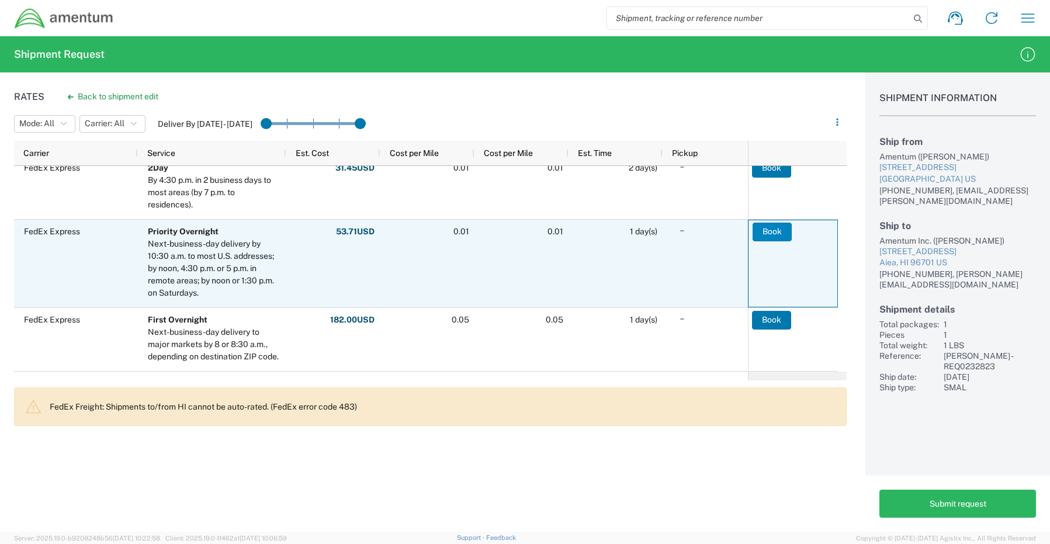
click at [761, 232] on button "Book" at bounding box center [772, 232] width 39 height 19
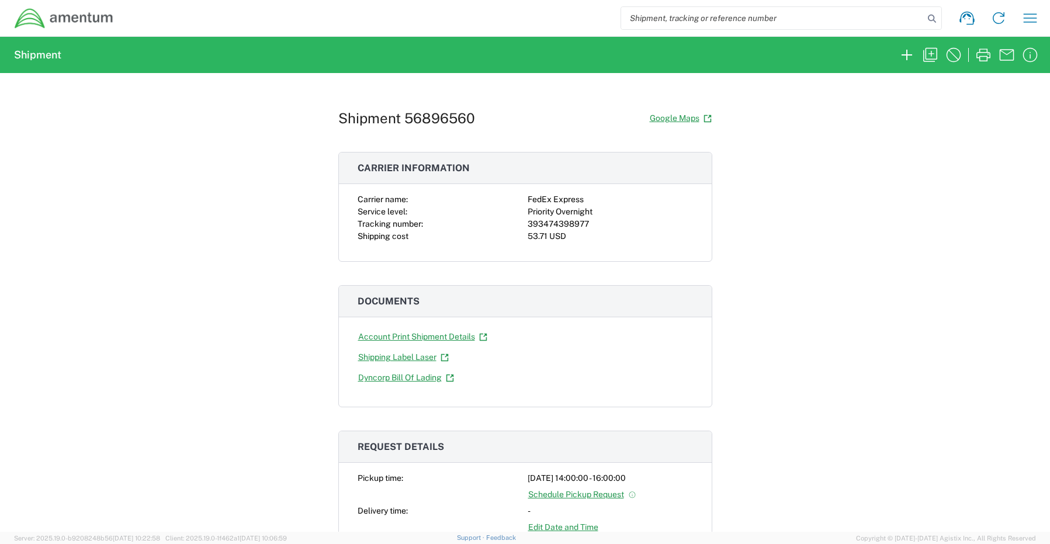
click at [385, 355] on link "Shipping Label Laser" at bounding box center [404, 357] width 92 height 20
click at [1029, 18] on icon "button" at bounding box center [1030, 18] width 19 height 19
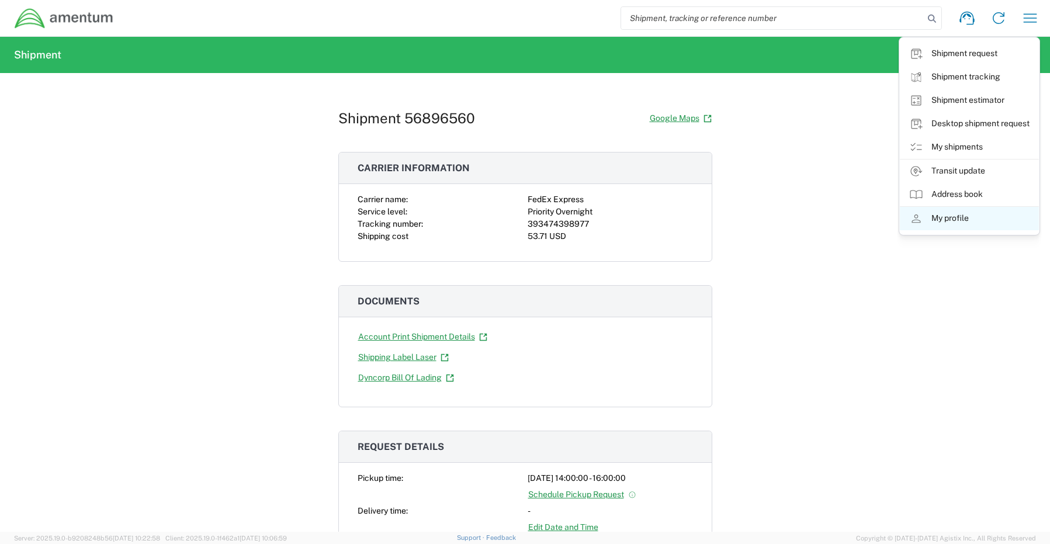
click at [965, 218] on link "My profile" at bounding box center [969, 218] width 139 height 23
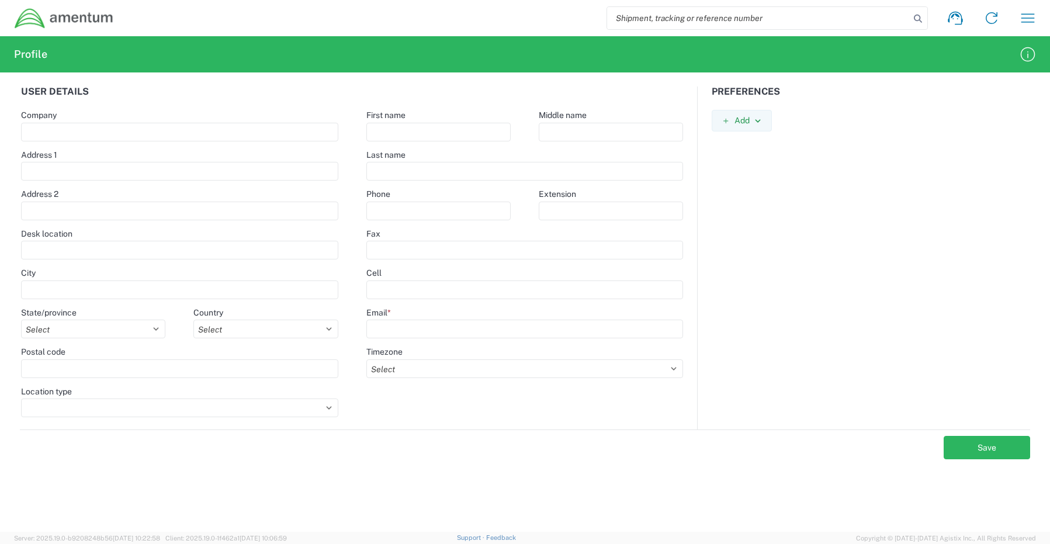
type input "Amentum Services, Inc"
type input "[STREET_ADDRESS]"
type input "[GEOGRAPHIC_DATA]"
select select
select select "US"
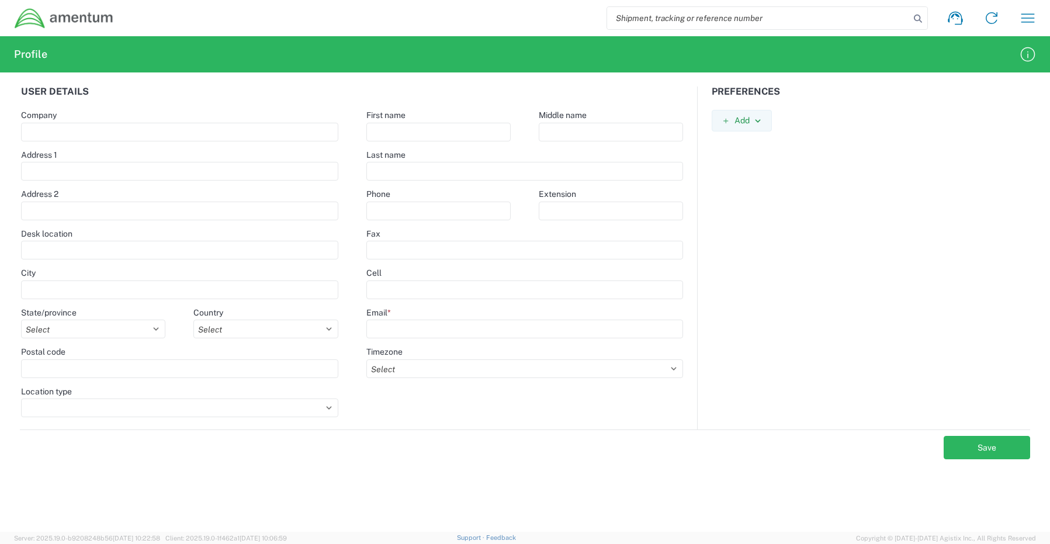
type input "76177"
type input "Senecia"
type input "[PERSON_NAME]"
type input "8172241568"
type input "[EMAIL_ADDRESS][PERSON_NAME][DOMAIN_NAME]"
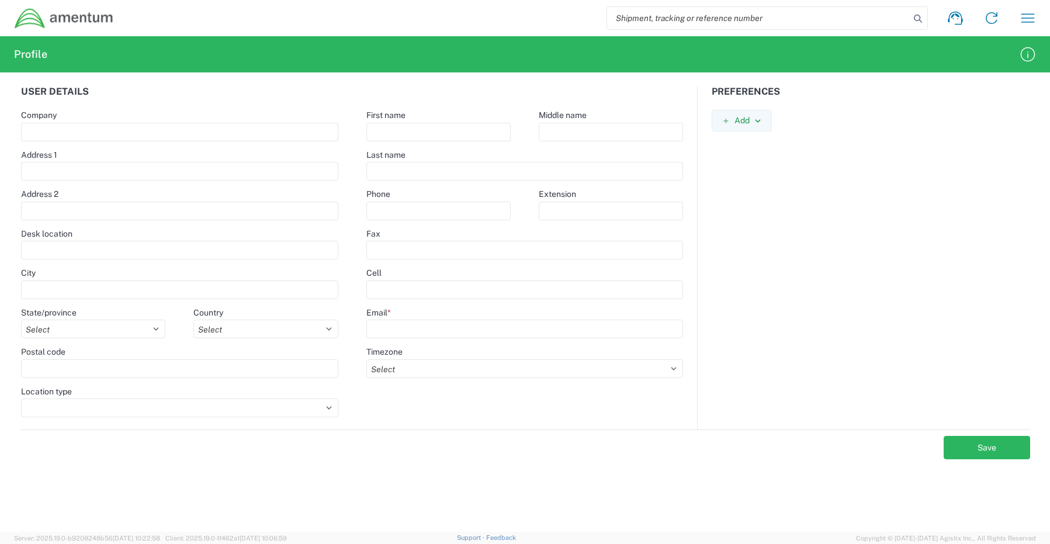
select select "America/[GEOGRAPHIC_DATA]"
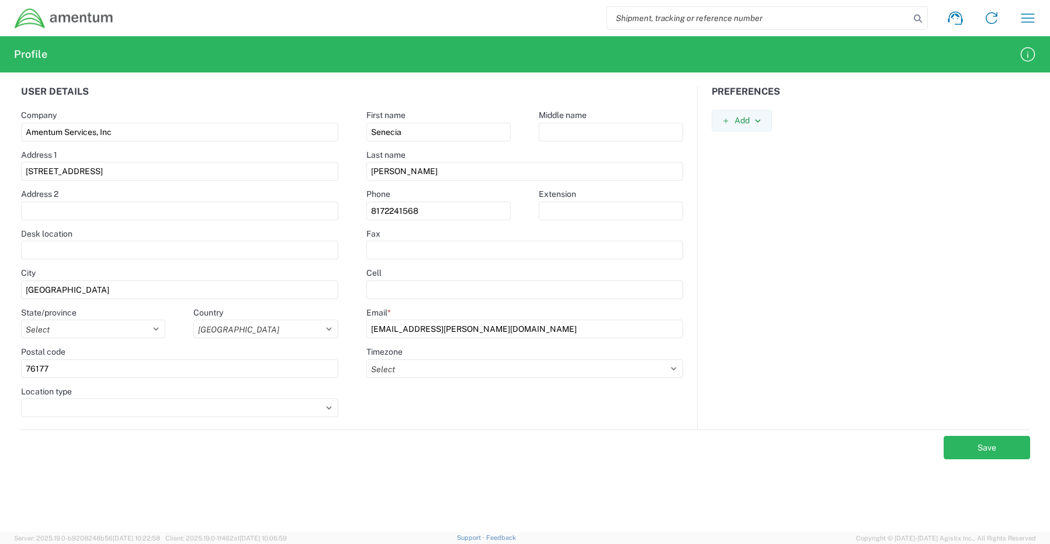
select select "BUSI"
select select "Plain"
click at [1030, 23] on icon "button" at bounding box center [1028, 18] width 19 height 19
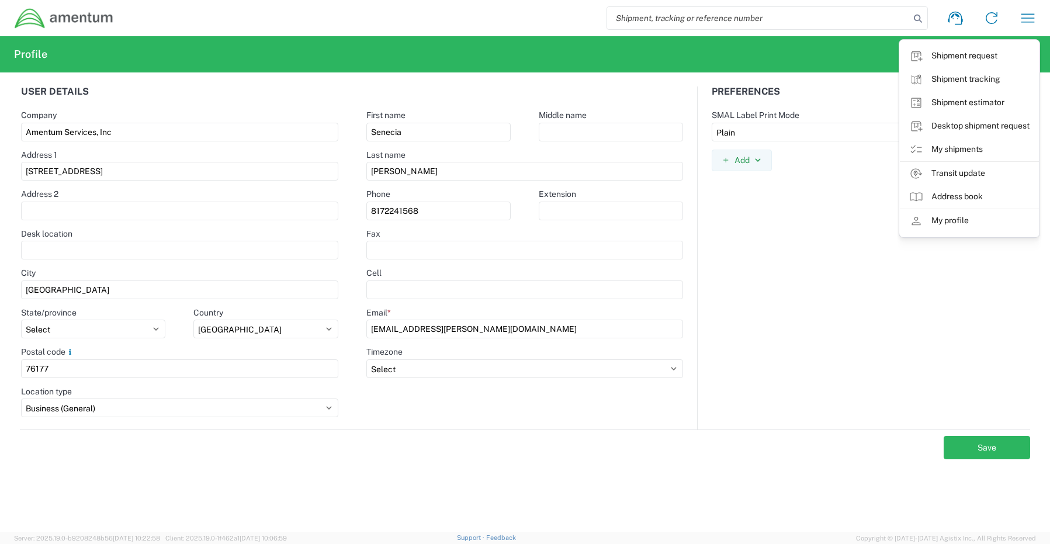
drag, startPoint x: 677, startPoint y: 56, endPoint x: 633, endPoint y: 57, distance: 43.8
click at [660, 58] on agx-form-header "Profile" at bounding box center [525, 54] width 1050 height 36
